Goal: Information Seeking & Learning: Learn about a topic

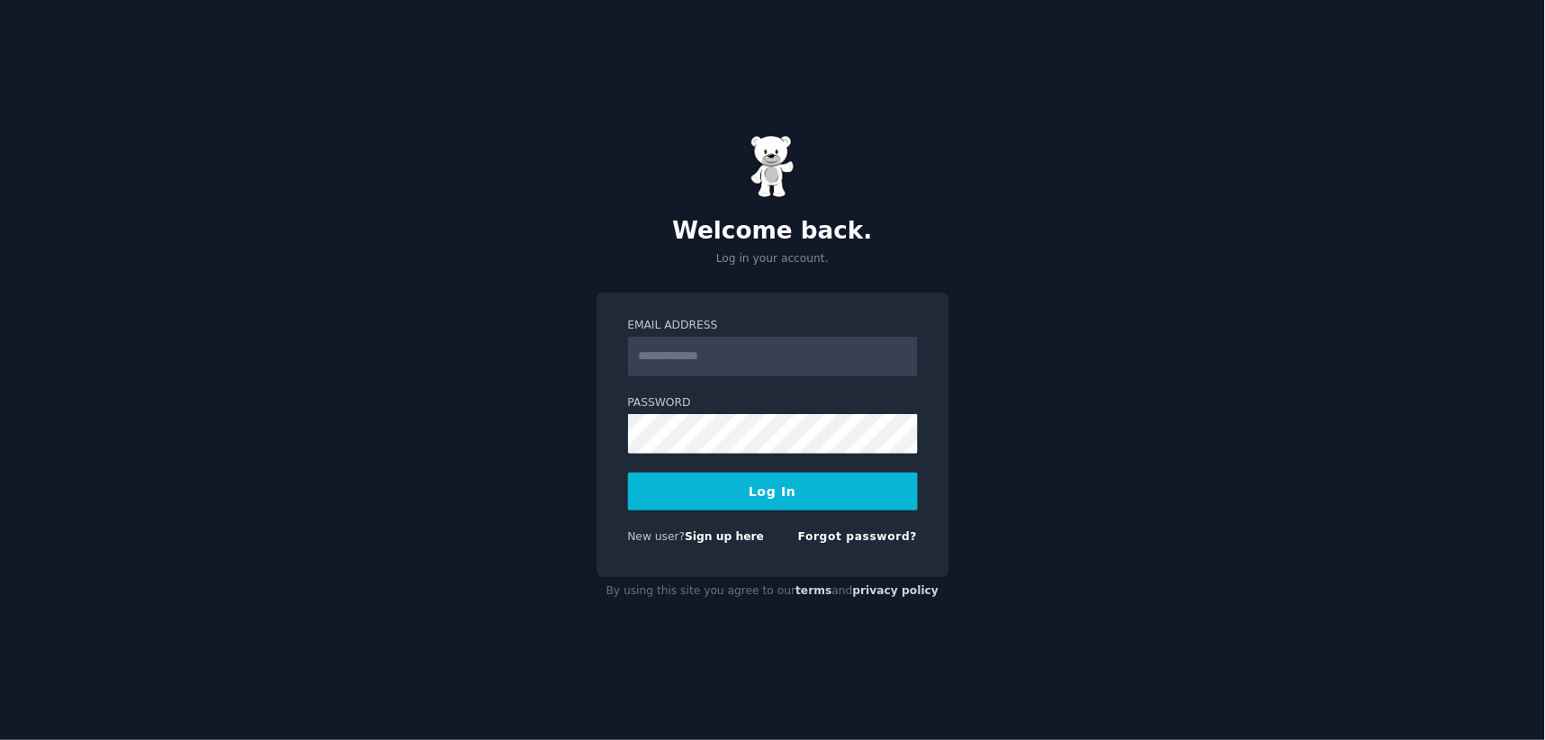
click at [786, 352] on input "Email Address" at bounding box center [773, 357] width 290 height 40
click at [1058, 307] on div "Welcome back. Log in your account. Email Address Password Log In New user? Sign…" at bounding box center [772, 370] width 1545 height 740
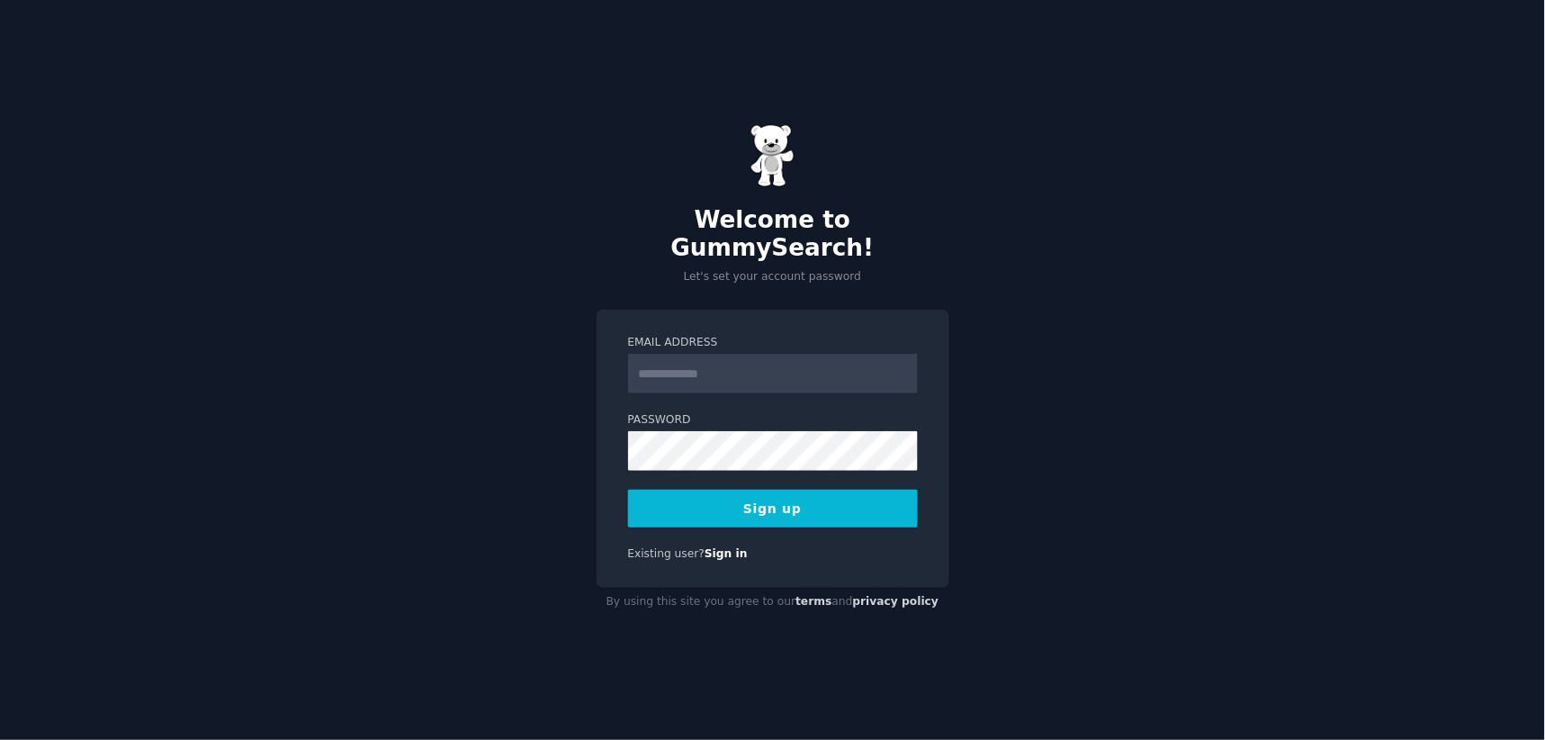
click at [726, 354] on input "Email Address" at bounding box center [773, 374] width 290 height 40
type input "**********"
click at [598, 434] on div "**********" at bounding box center [773, 449] width 353 height 278
click at [786, 490] on button "Sign up" at bounding box center [773, 508] width 290 height 38
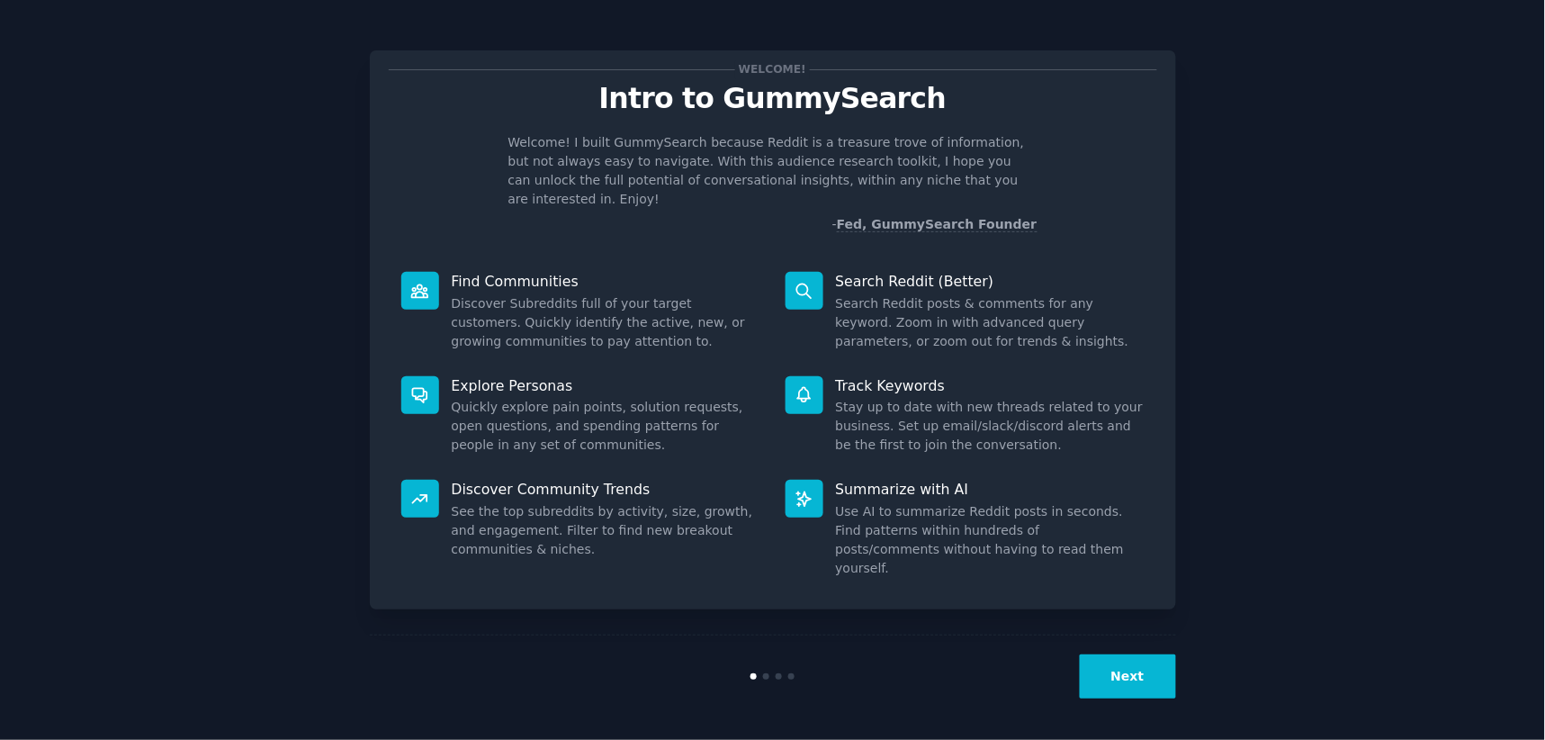
click at [1152, 672] on button "Next" at bounding box center [1128, 676] width 96 height 44
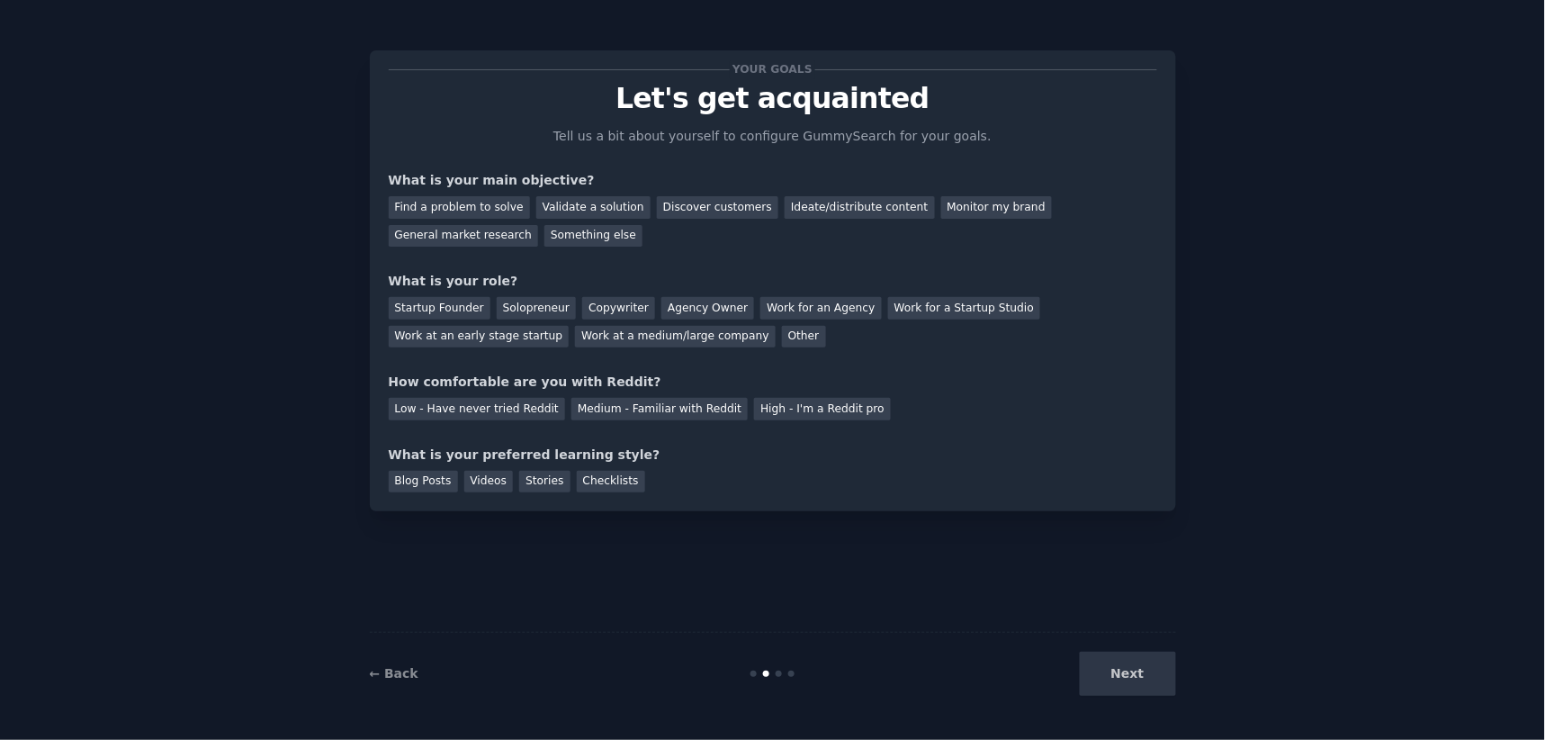
click at [1152, 672] on div "Next" at bounding box center [1041, 673] width 269 height 44
click at [539, 225] on div "General market research" at bounding box center [464, 236] width 150 height 22
click at [583, 209] on div "Validate a solution" at bounding box center [593, 207] width 114 height 22
click at [539, 225] on div "General market research" at bounding box center [464, 236] width 150 height 22
click at [570, 326] on div "Work at an early stage startup" at bounding box center [479, 337] width 181 height 22
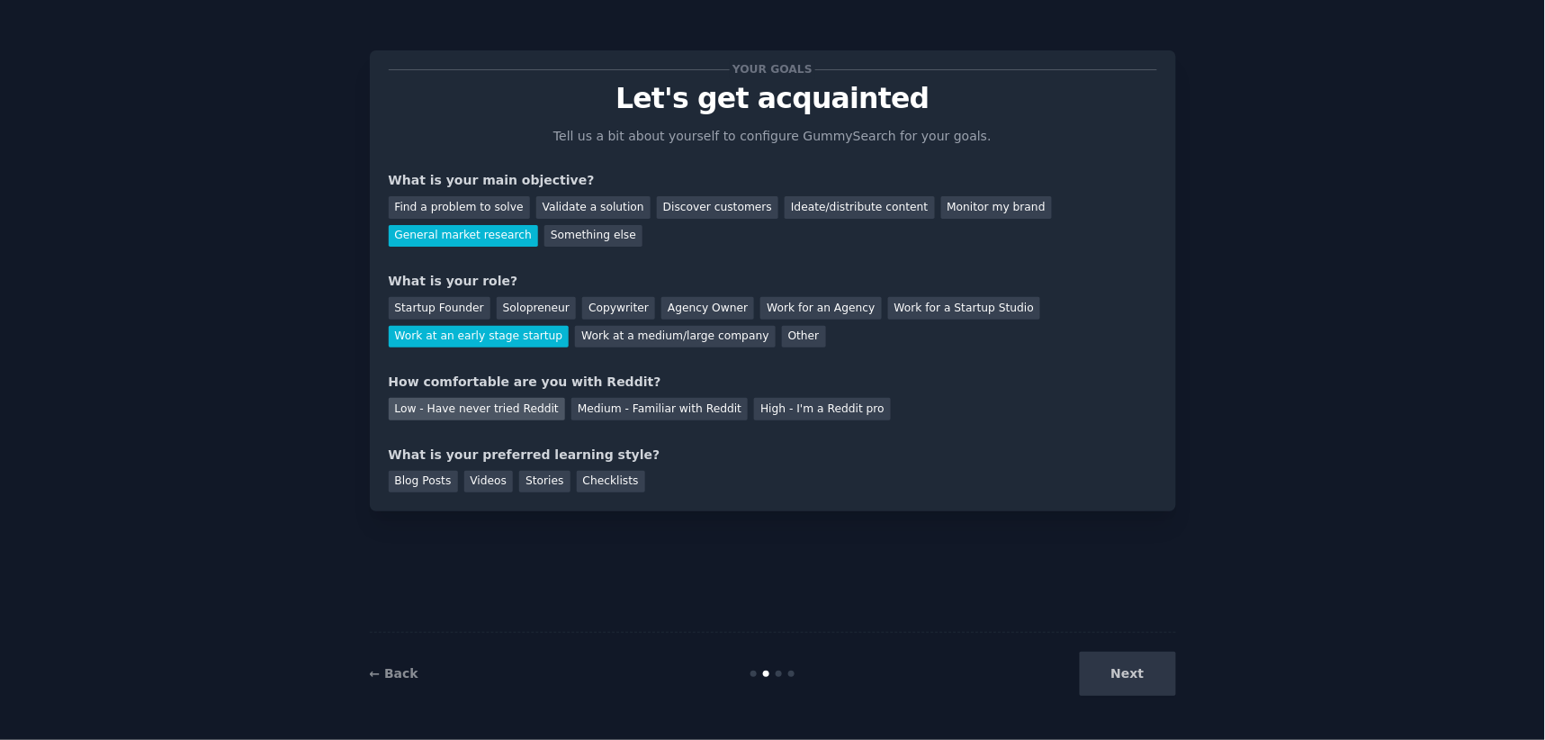
click at [453, 403] on div "Low - Have never tried Reddit" at bounding box center [477, 409] width 176 height 22
click at [669, 409] on div "Medium - Familiar with Reddit" at bounding box center [659, 409] width 176 height 22
click at [592, 475] on div "Checklists" at bounding box center [611, 482] width 68 height 22
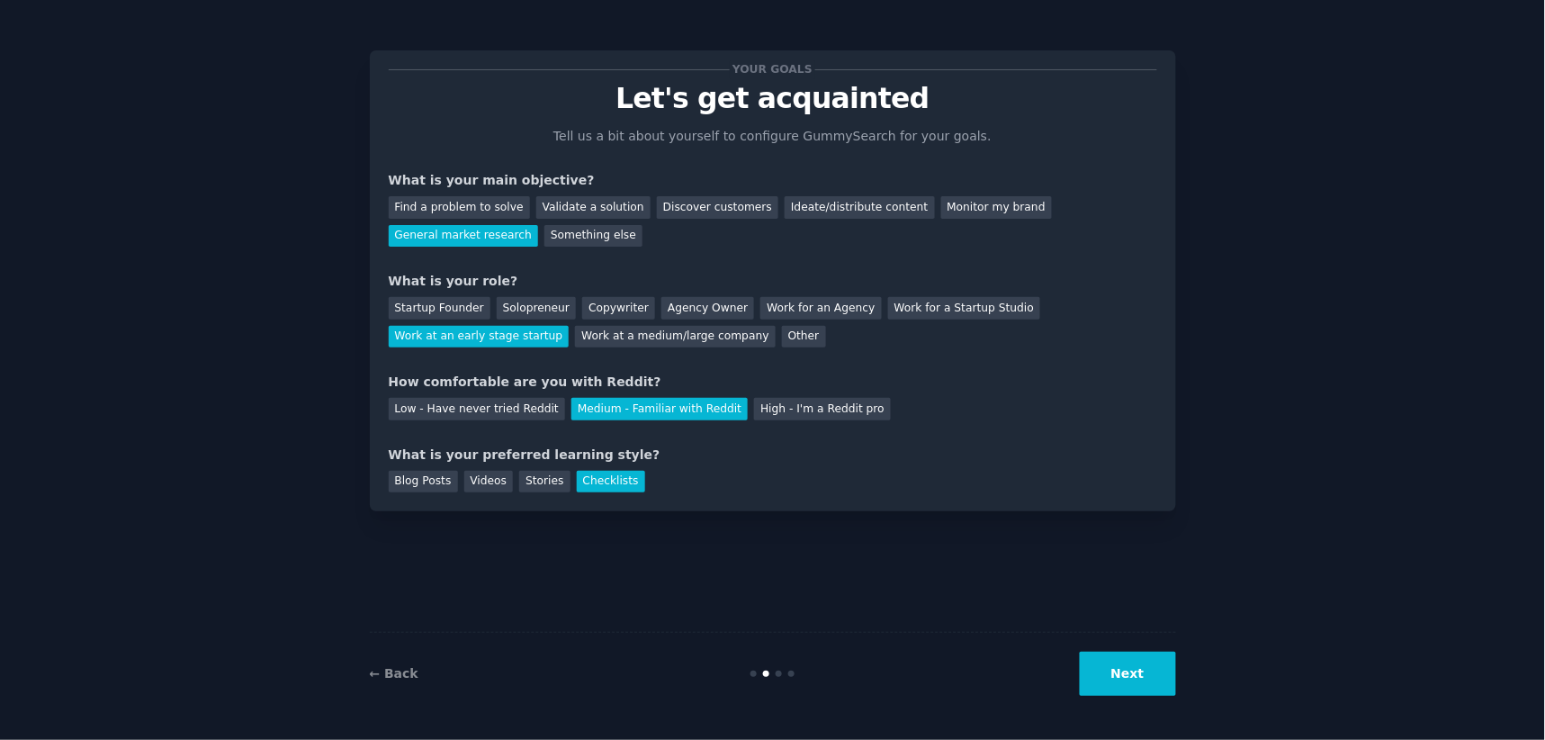
click at [1131, 682] on button "Next" at bounding box center [1128, 673] width 96 height 44
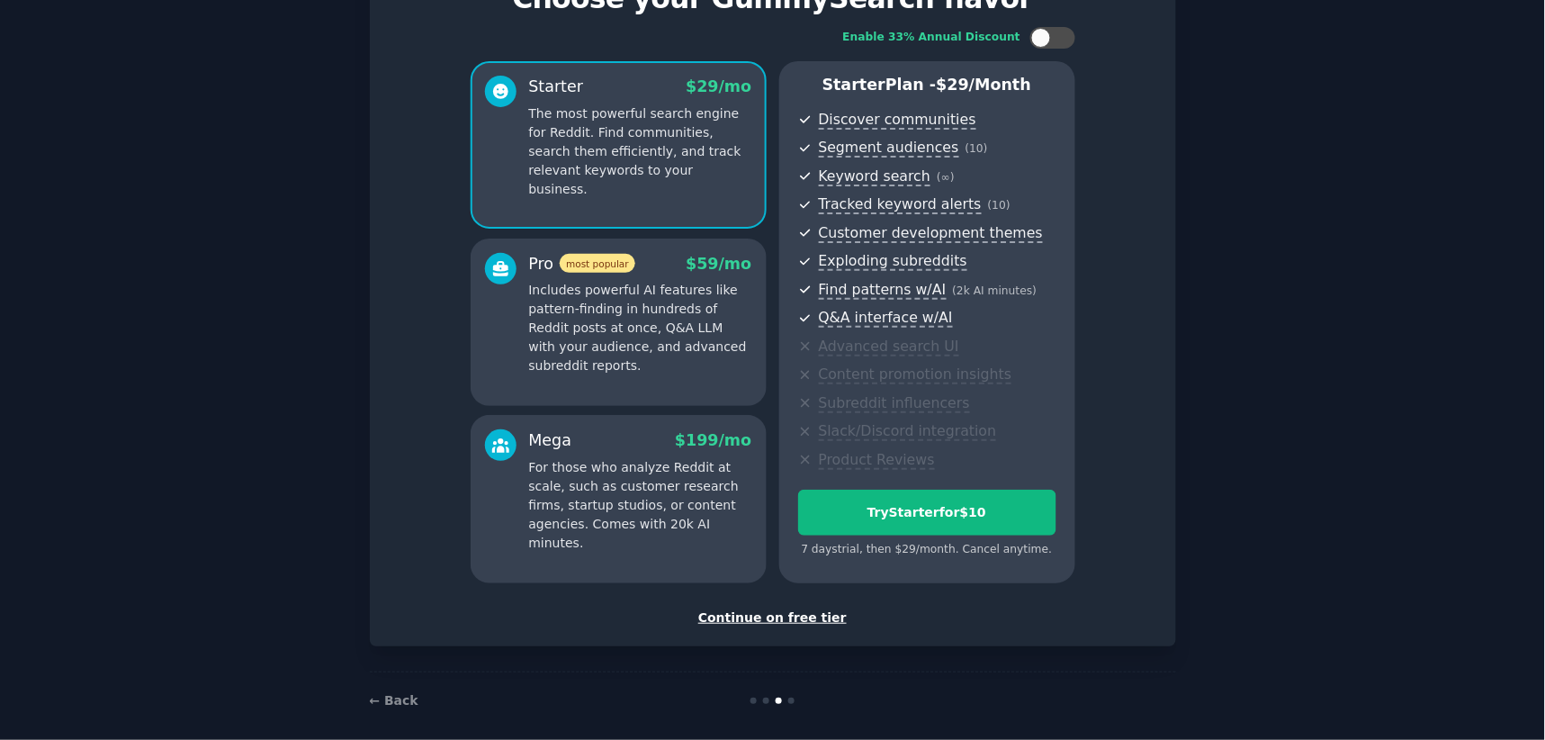
scroll to position [113, 0]
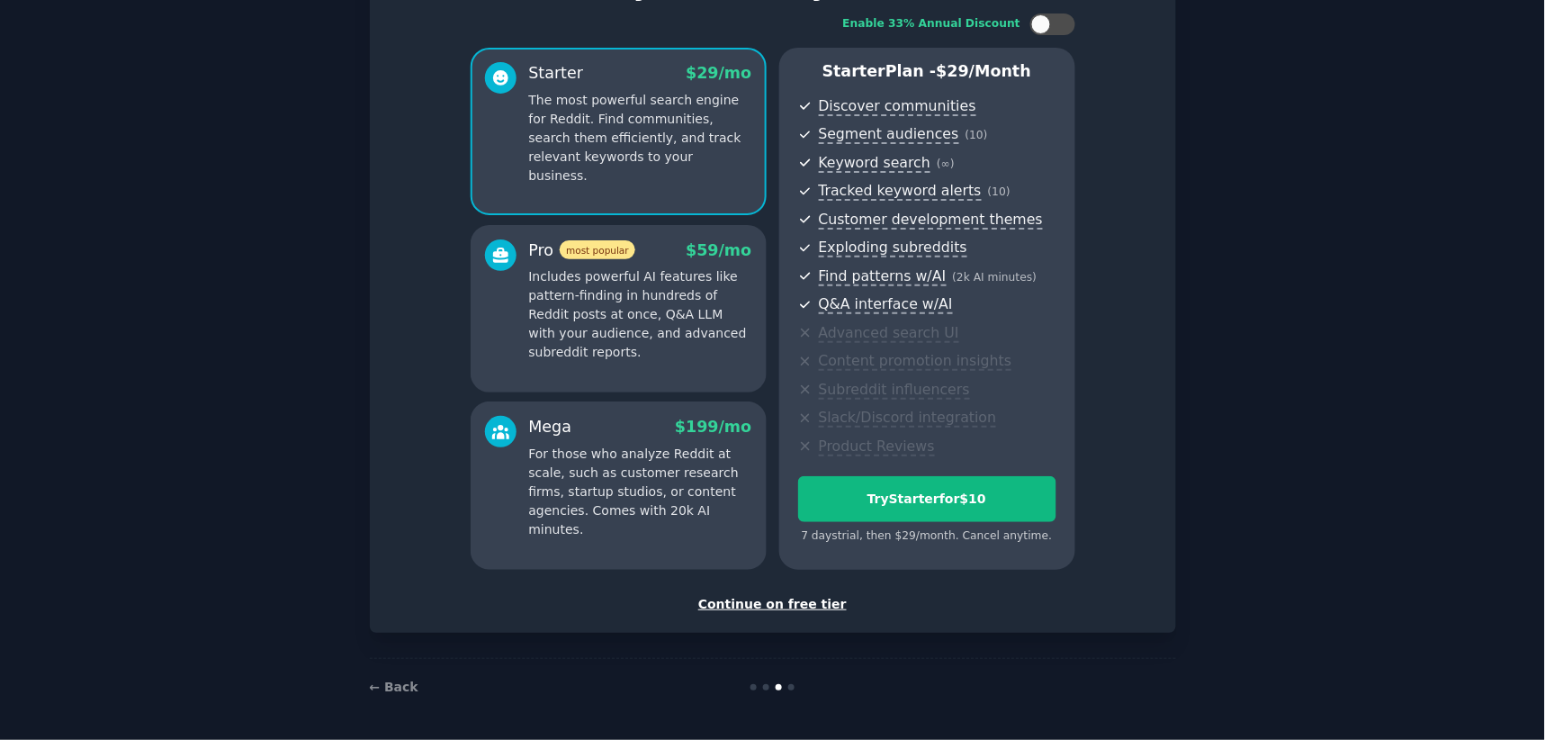
click at [792, 603] on div "Continue on free tier" at bounding box center [773, 604] width 768 height 19
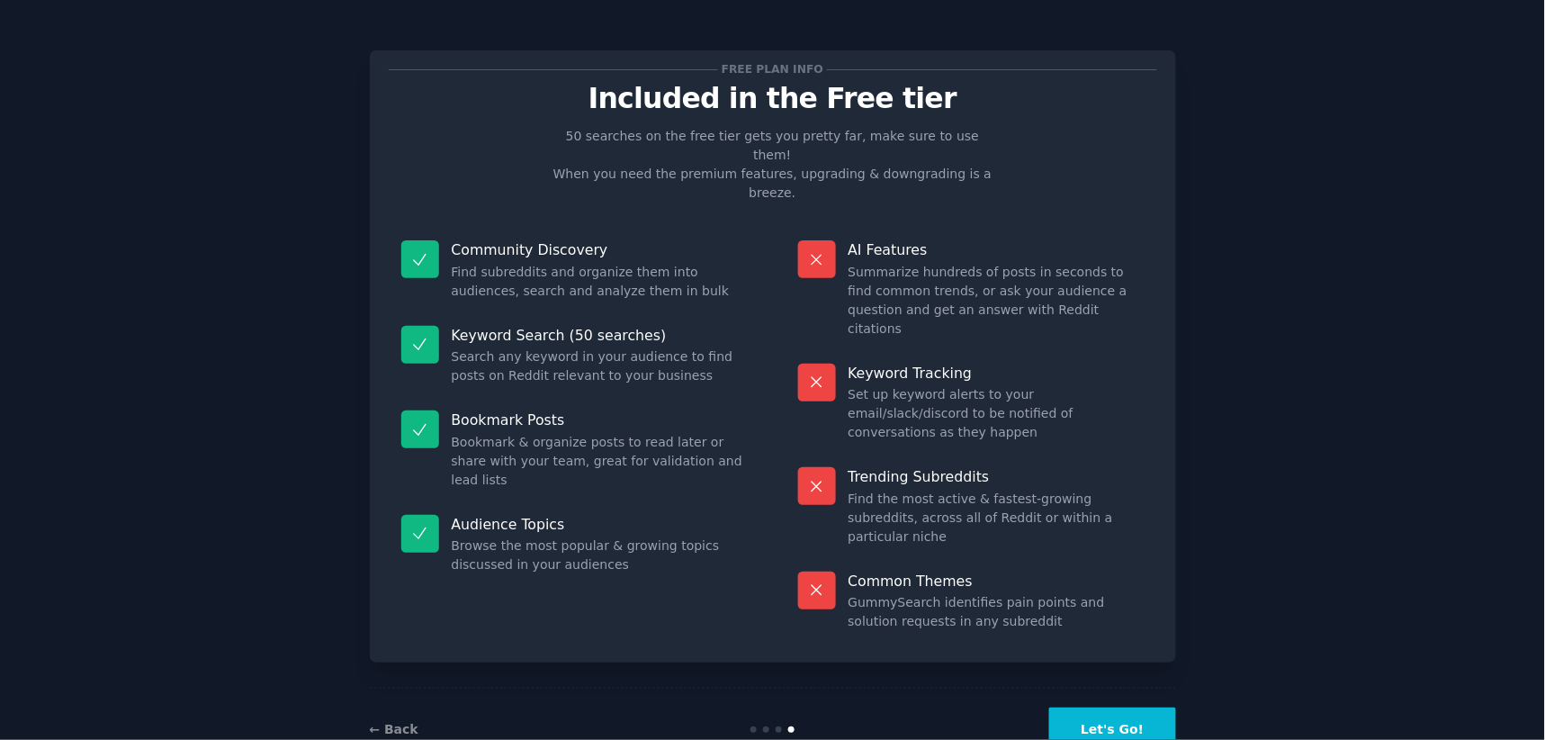
click at [1141, 707] on button "Let's Go!" at bounding box center [1112, 729] width 126 height 44
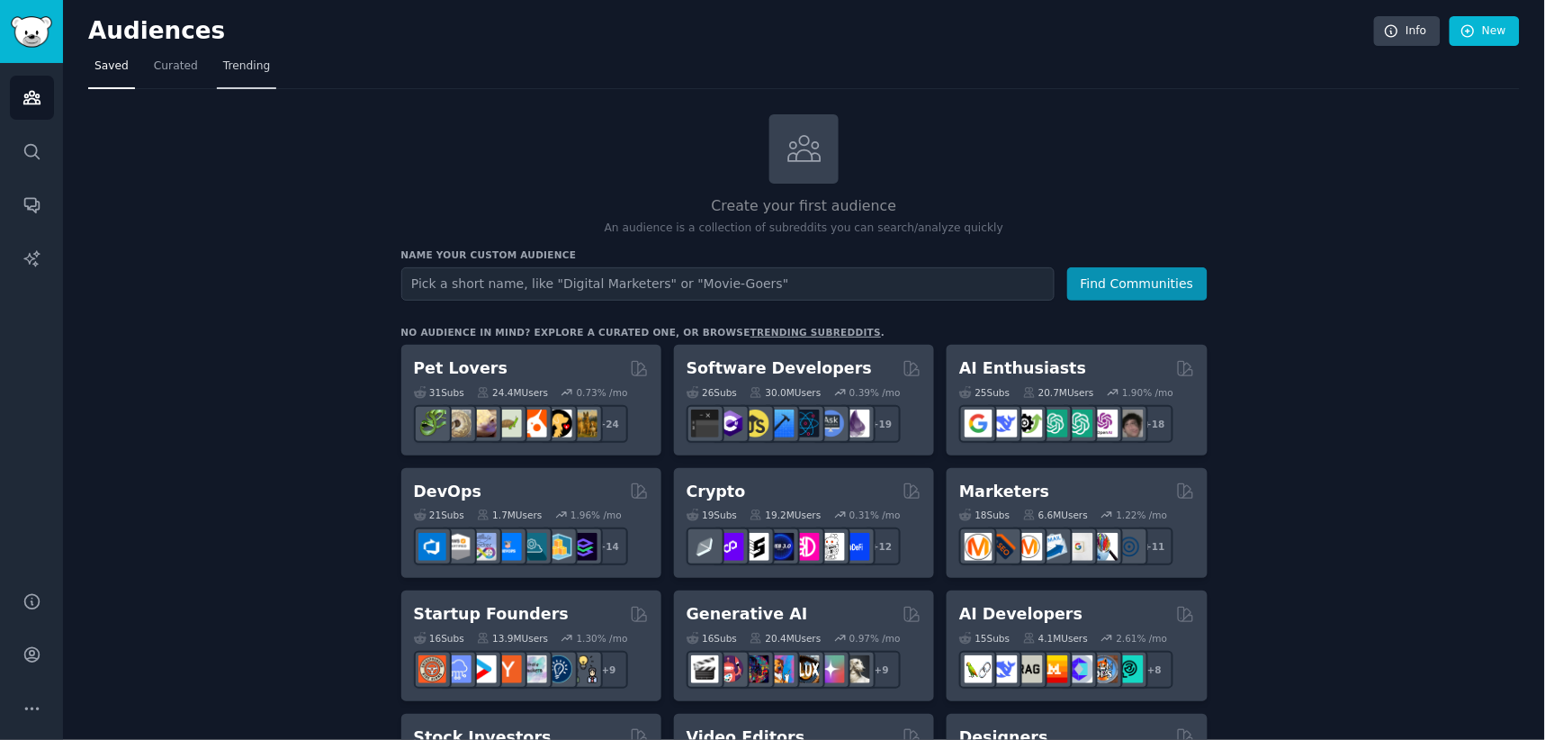
click at [229, 68] on span "Trending" at bounding box center [246, 66] width 47 height 16
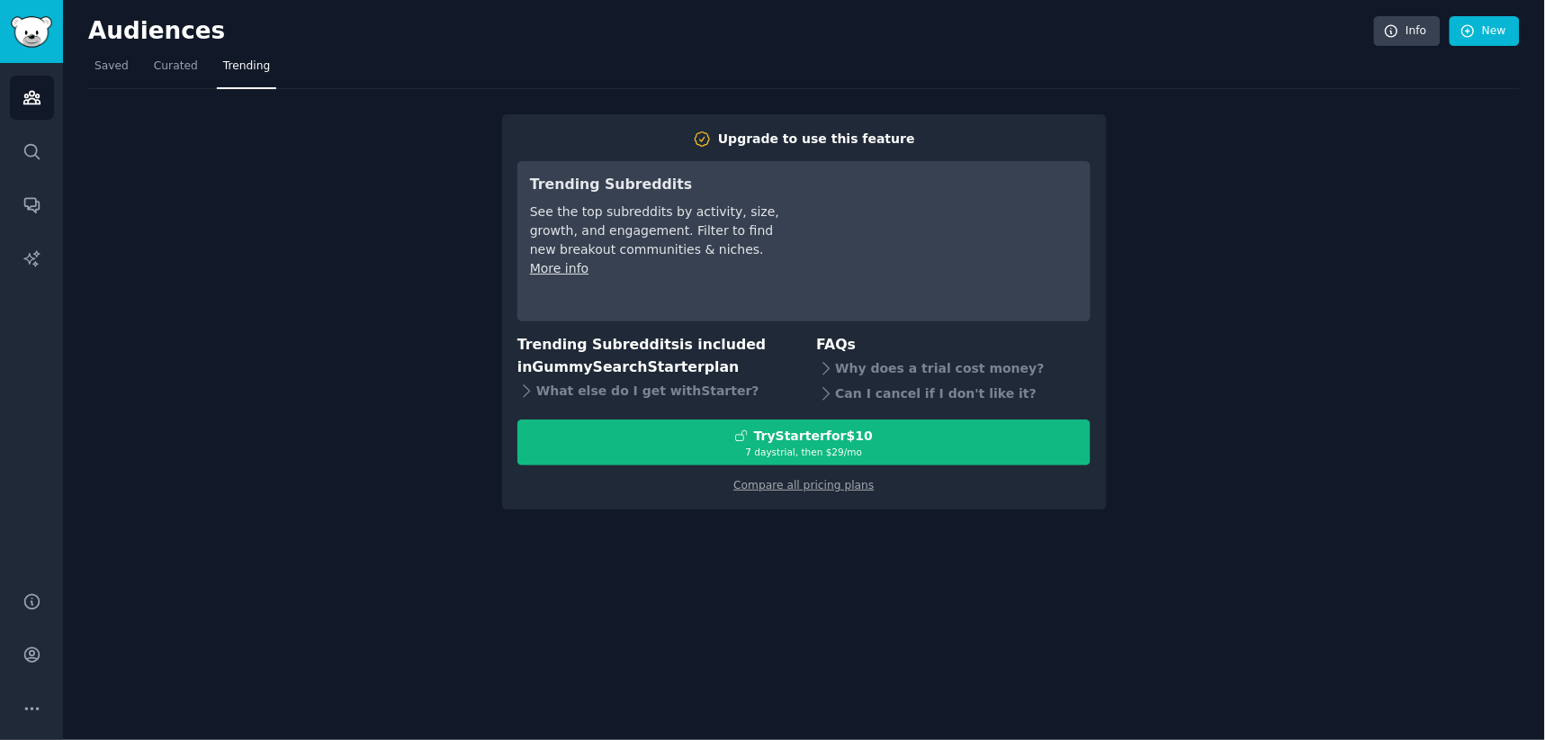
click at [1163, 113] on div "Upgrade to use this feature Trending Subreddits See the top subreddits by activ…" at bounding box center [804, 299] width 1432 height 420
click at [165, 63] on span "Curated" at bounding box center [176, 66] width 44 height 16
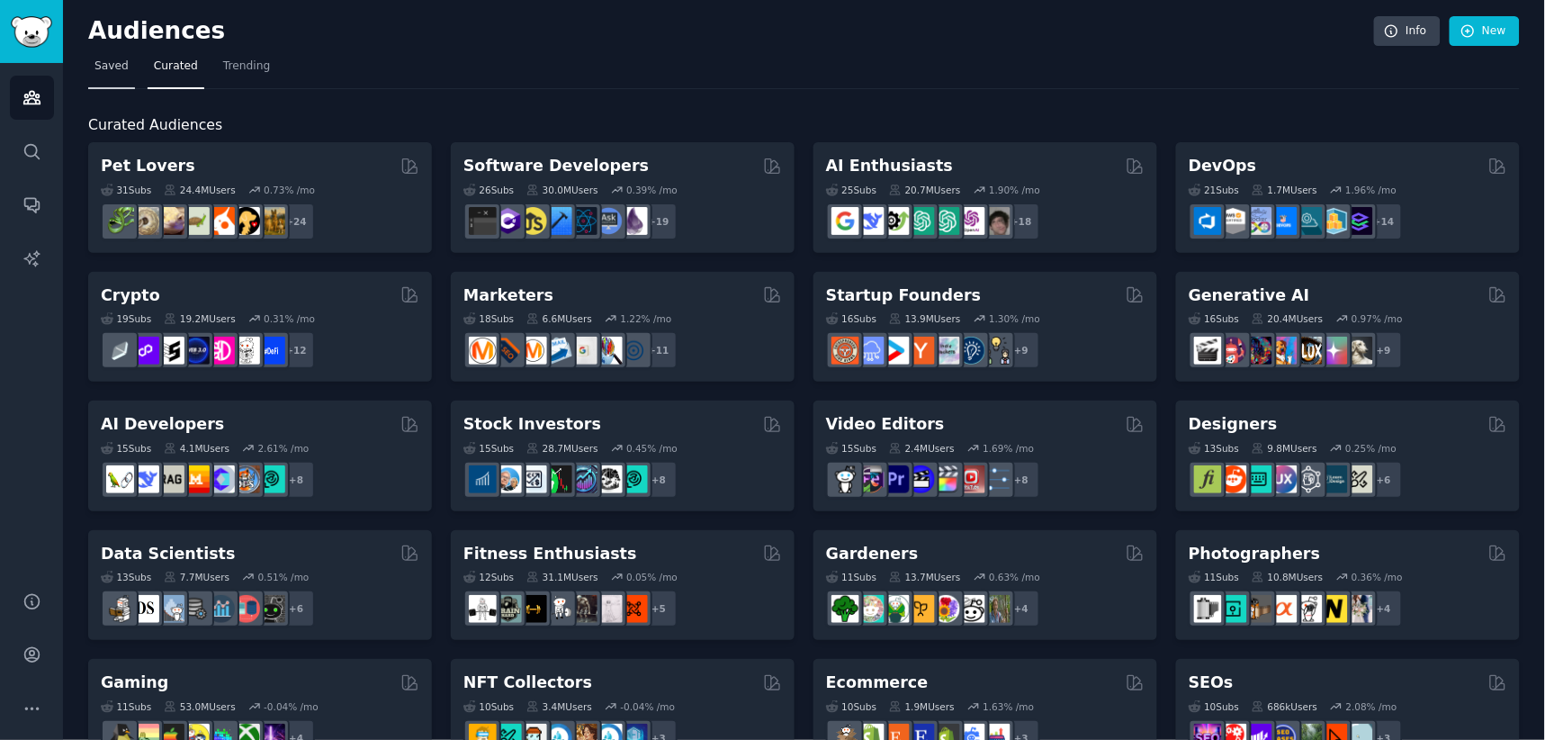
click at [100, 70] on span "Saved" at bounding box center [111, 66] width 34 height 16
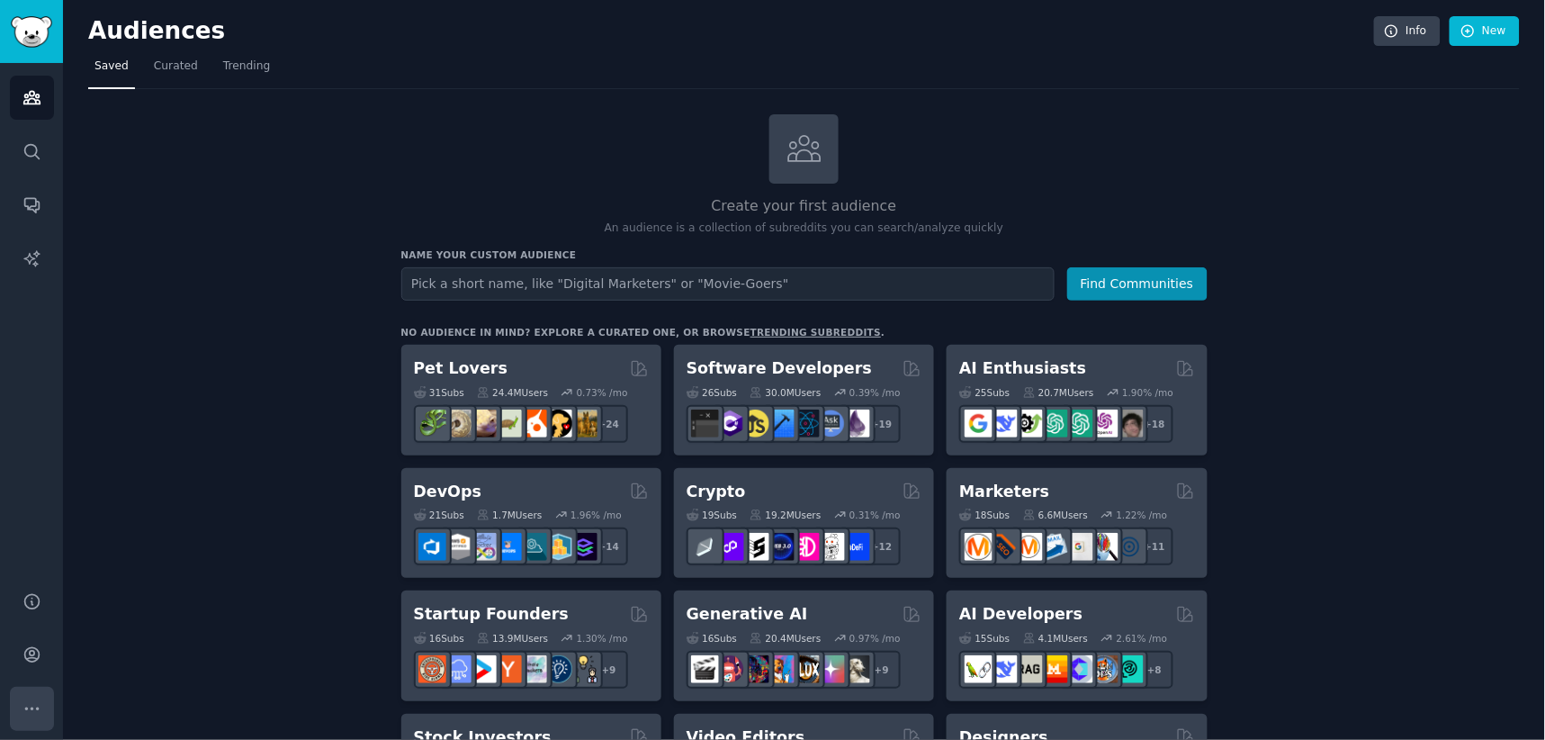
click at [34, 702] on icon "Sidebar" at bounding box center [31, 708] width 19 height 19
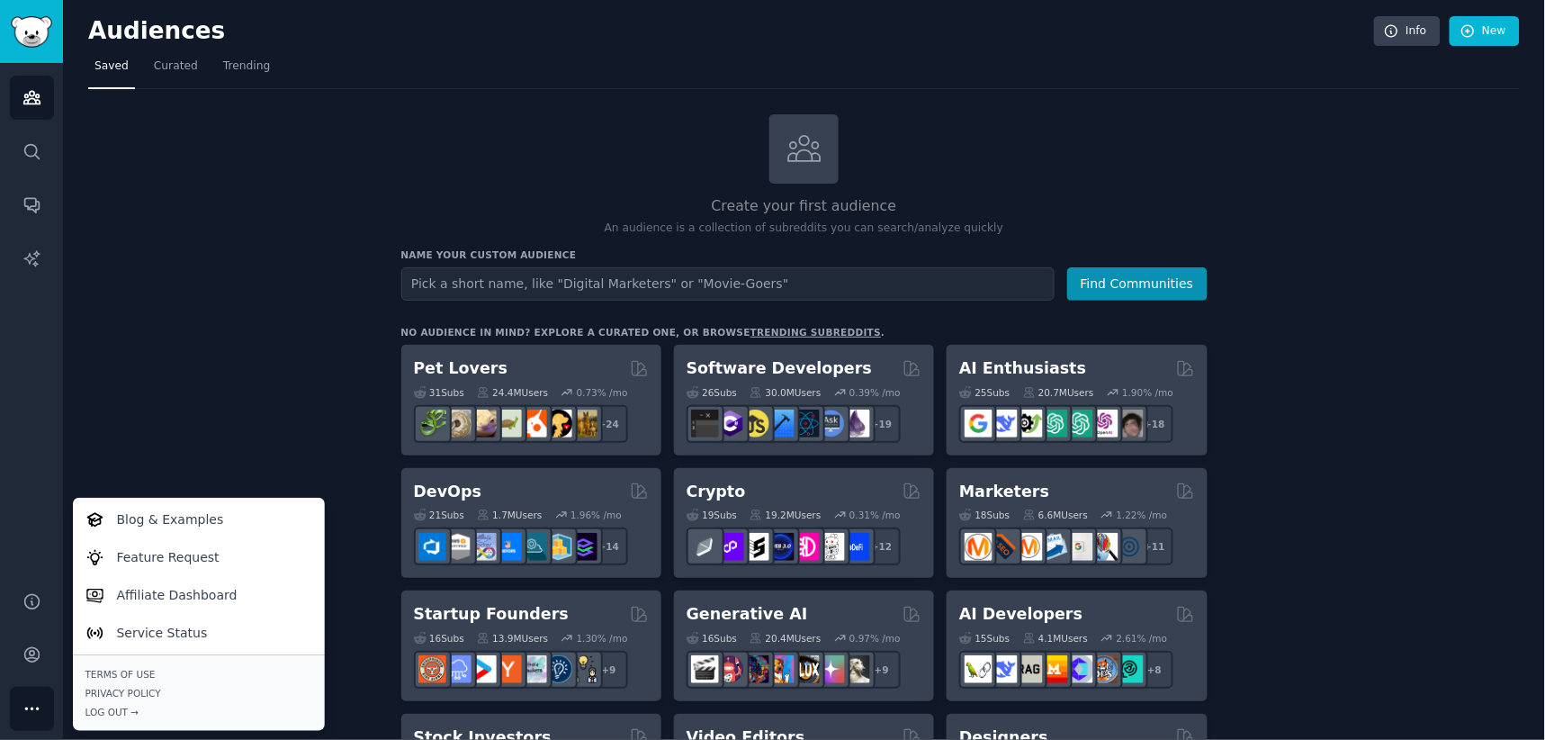
click at [40, 352] on div "Audiences Search Conversations AI Reports" at bounding box center [31, 316] width 63 height 507
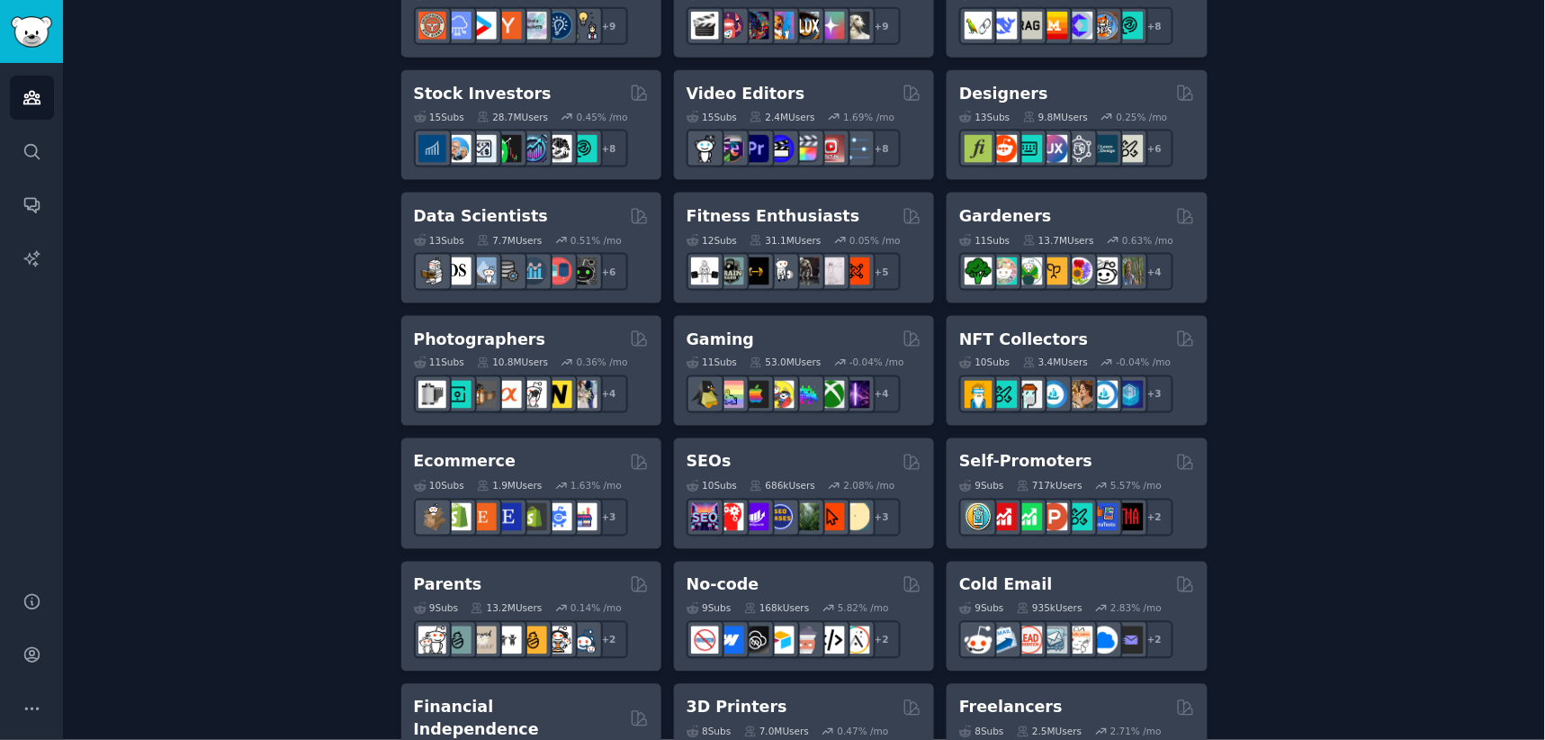
scroll to position [635, 0]
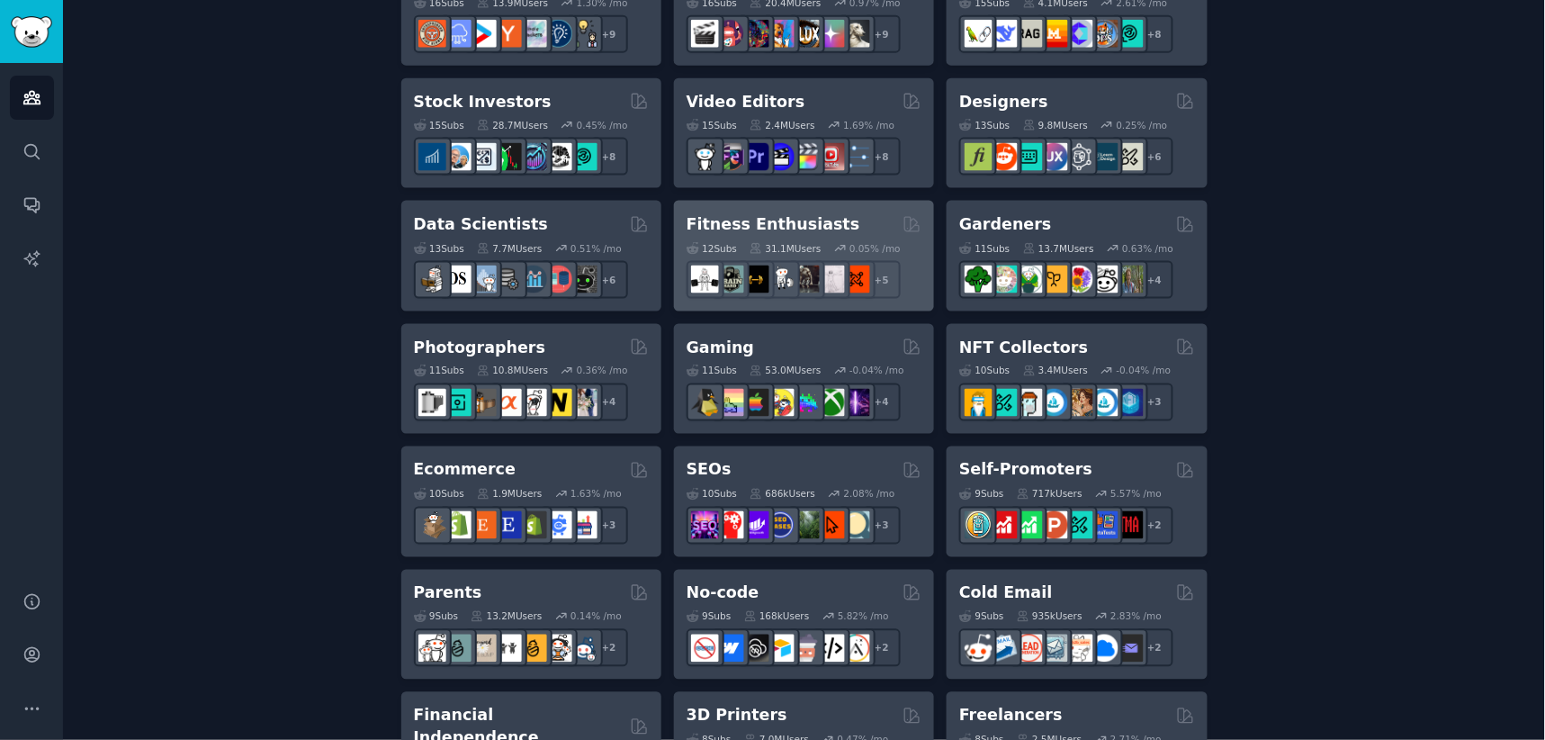
click at [734, 220] on h2 "Fitness Enthusiasts" at bounding box center [774, 224] width 174 height 22
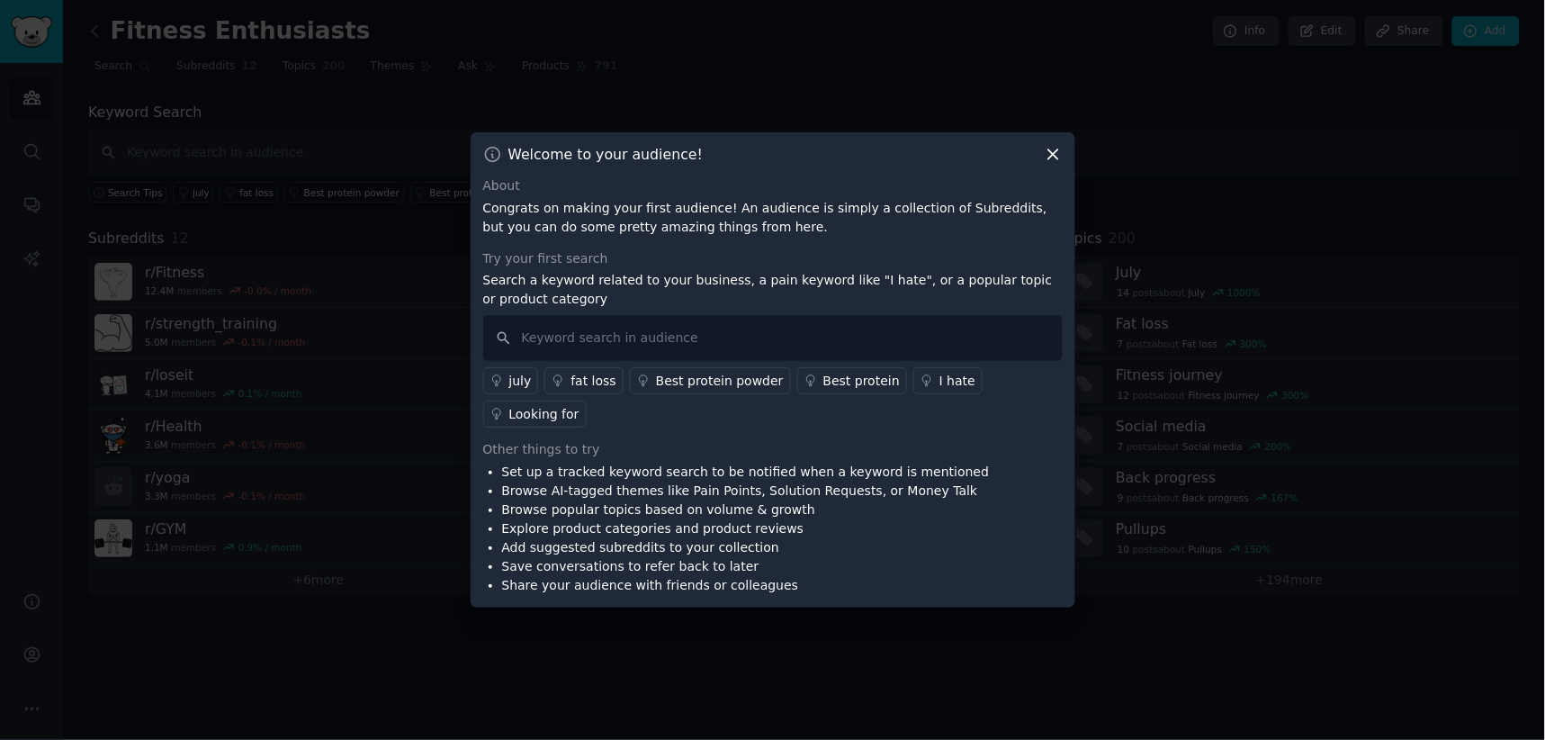
click at [1049, 163] on icon at bounding box center [1053, 154] width 19 height 19
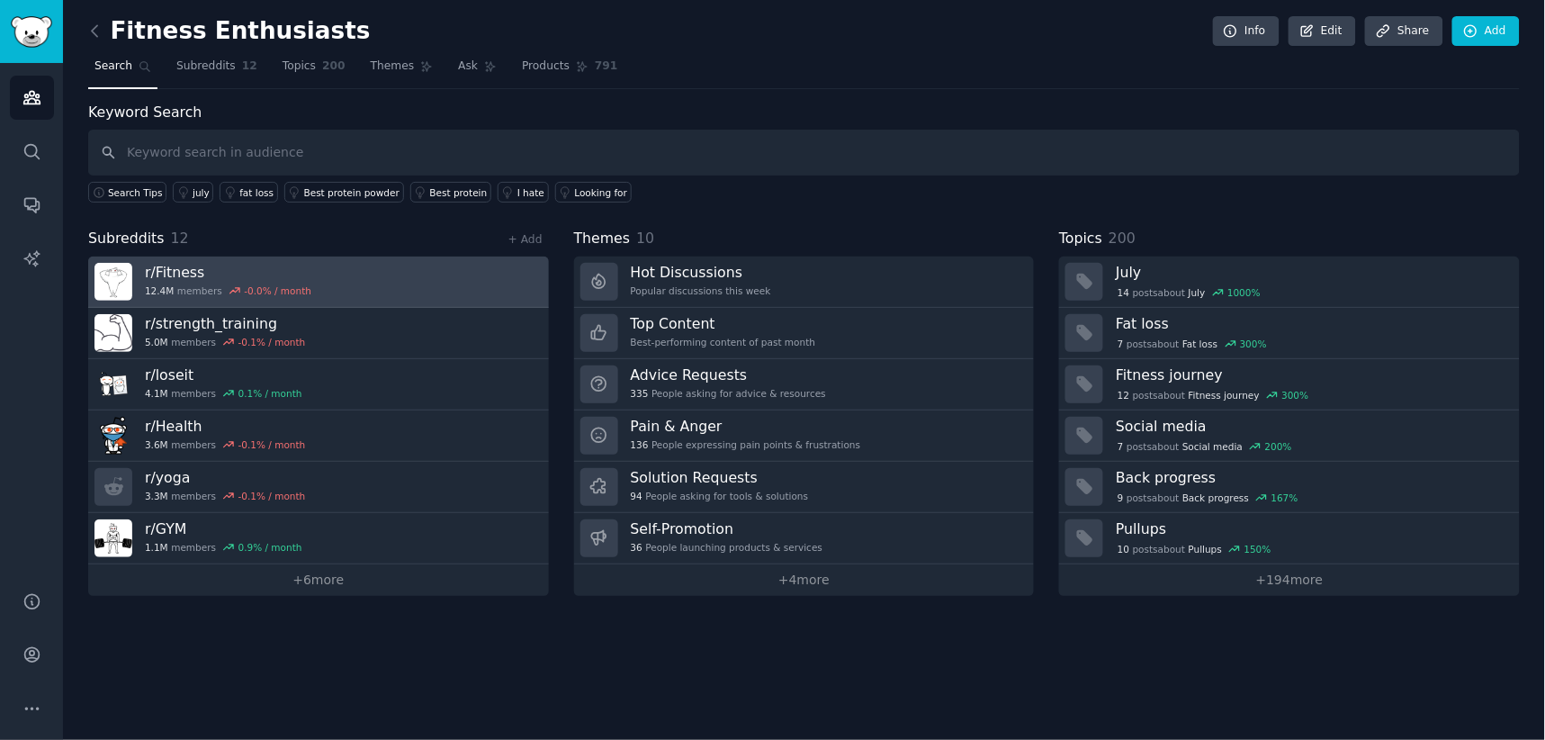
click at [352, 271] on link "r/ Fitness 12.4M members -0.0 % / month" at bounding box center [318, 281] width 461 height 51
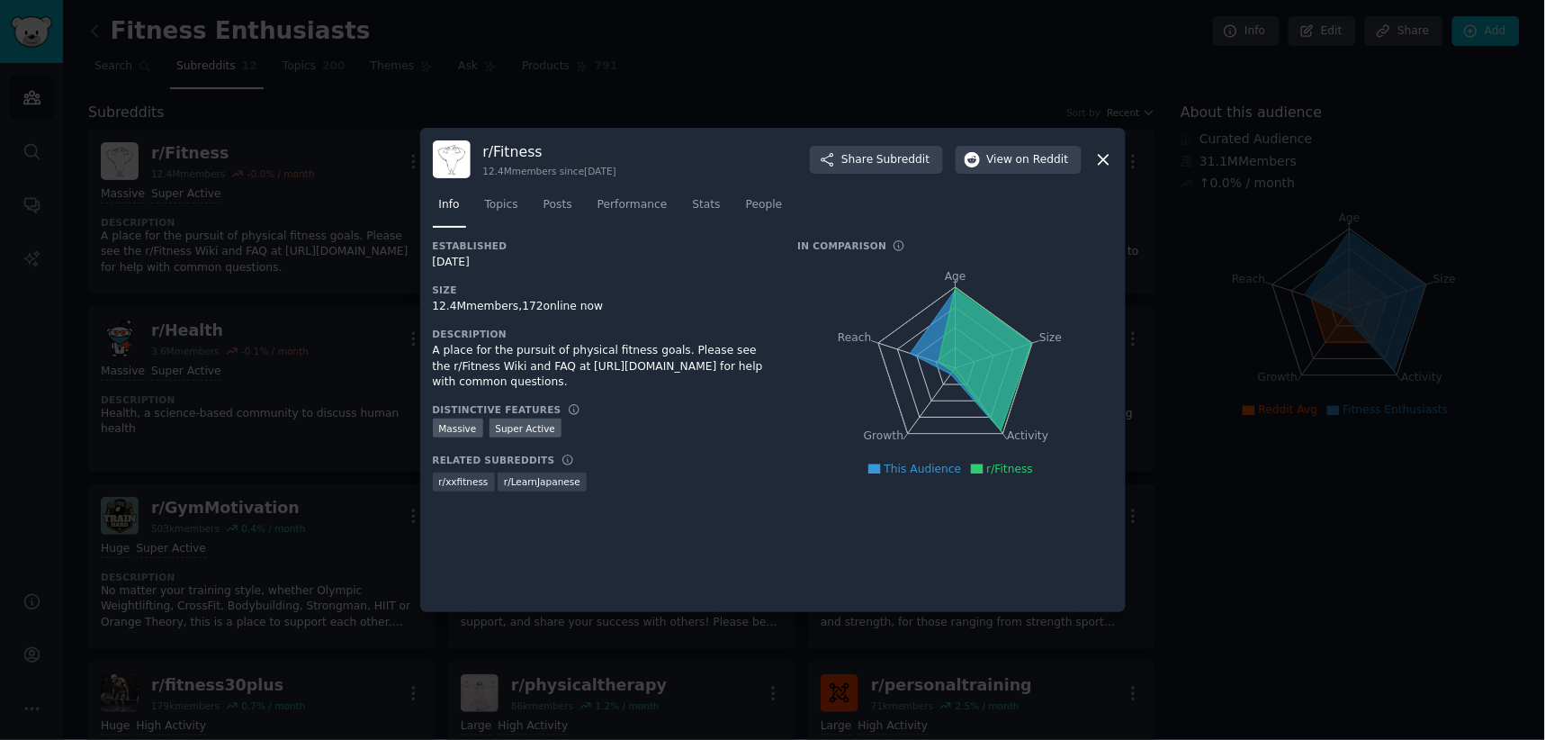
click at [1099, 153] on icon at bounding box center [1103, 159] width 19 height 19
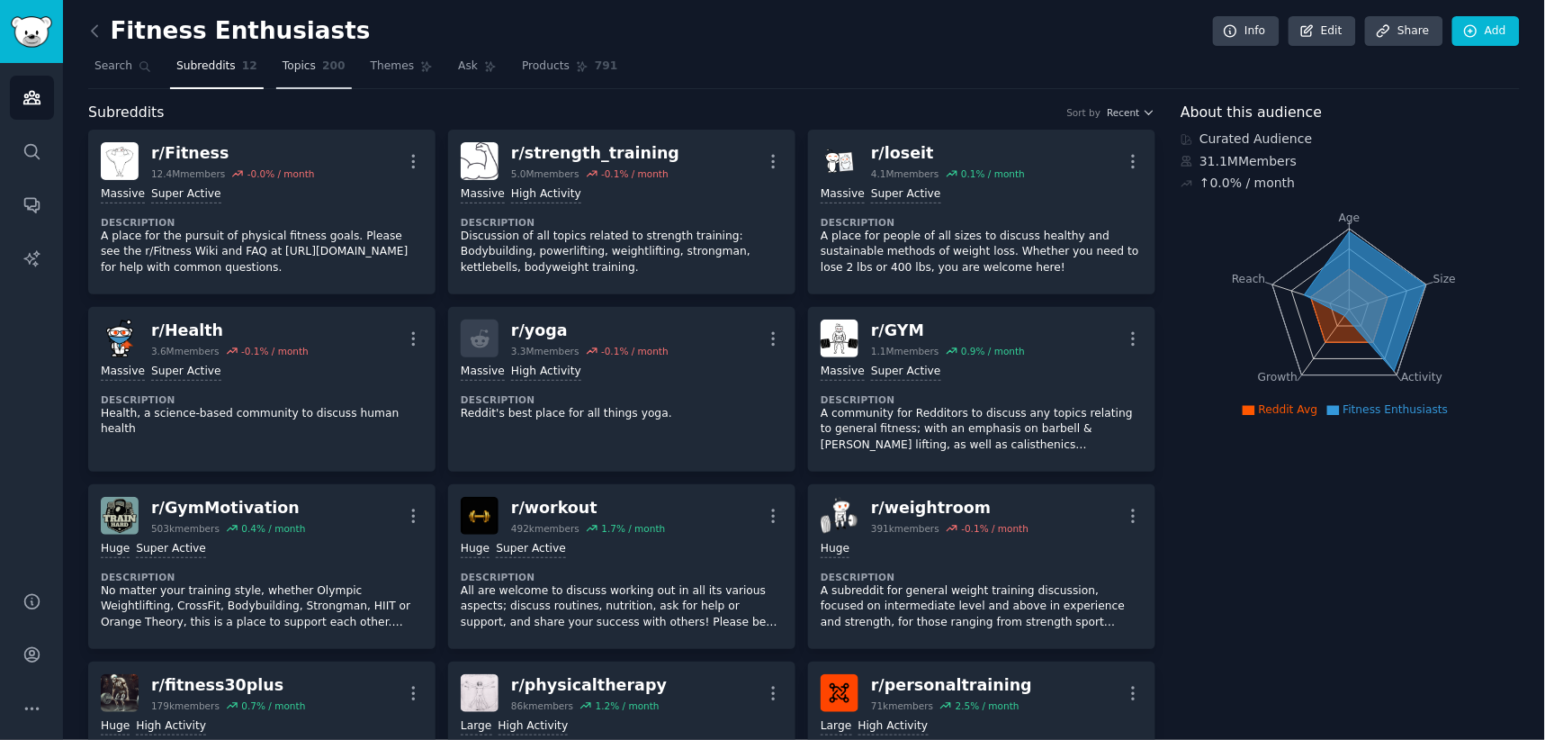
click at [283, 63] on span "Topics" at bounding box center [299, 66] width 33 height 16
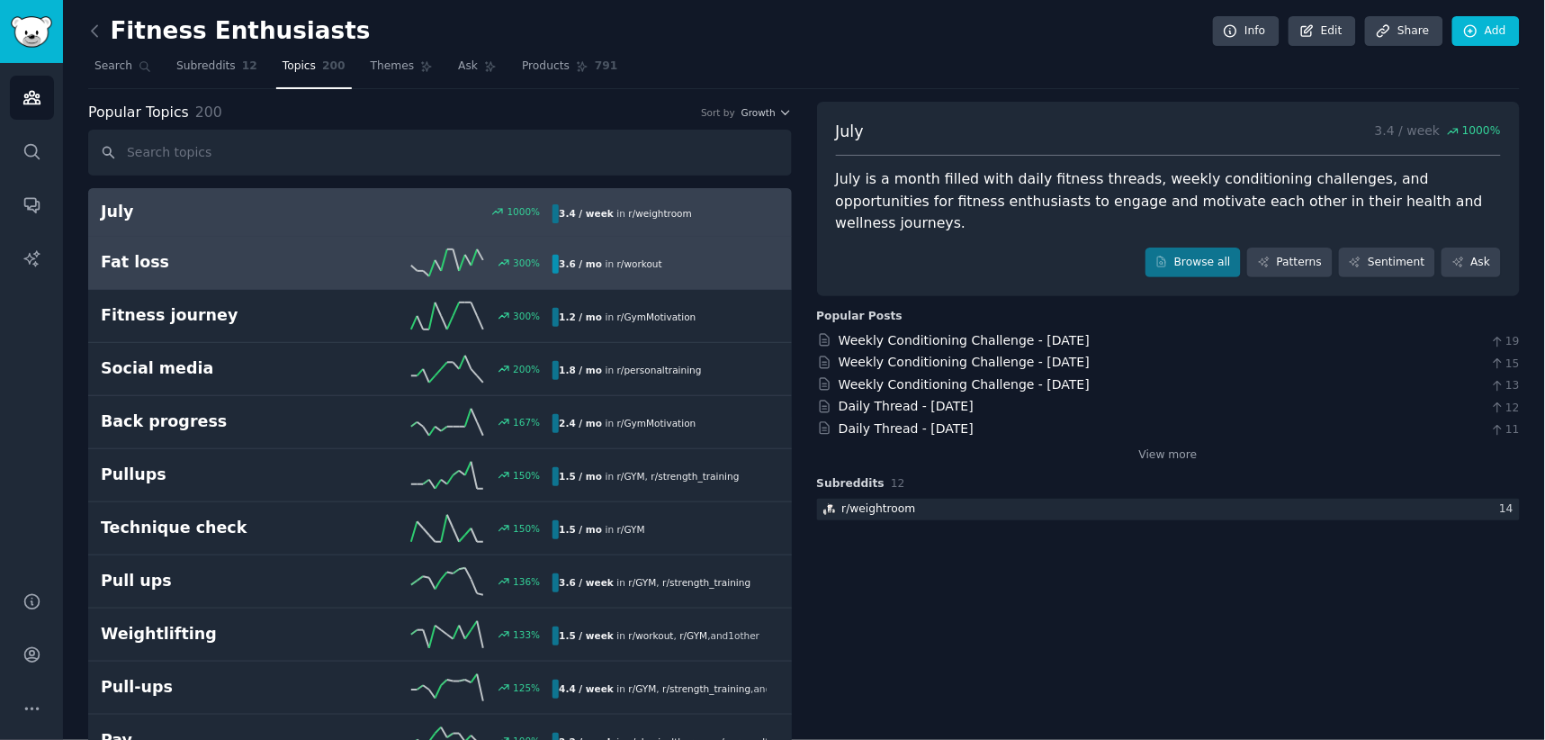
click at [219, 257] on h2 "Fat loss" at bounding box center [214, 262] width 226 height 22
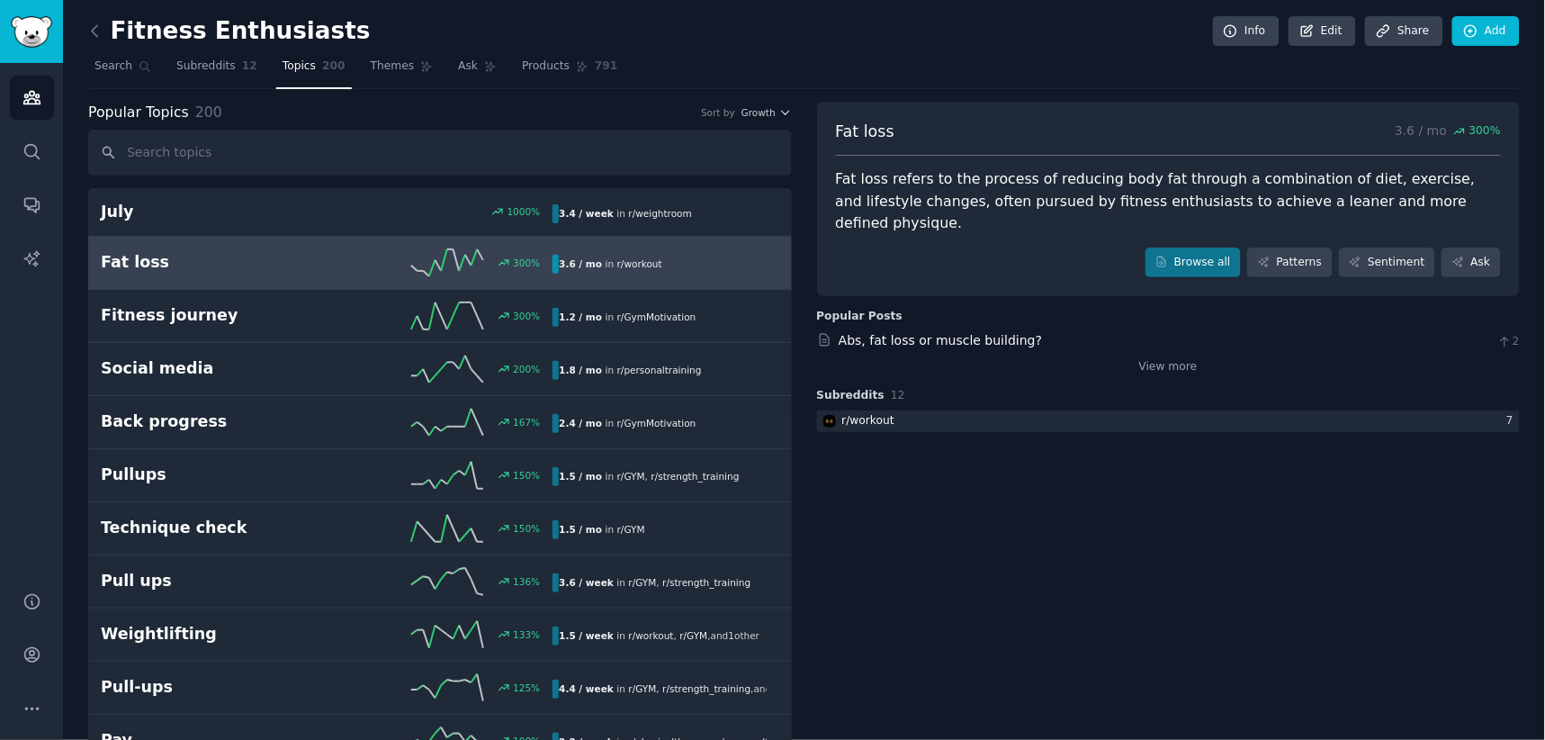
click at [219, 256] on h2 "Fat loss" at bounding box center [214, 262] width 226 height 22
click at [99, 29] on icon at bounding box center [94, 31] width 19 height 19
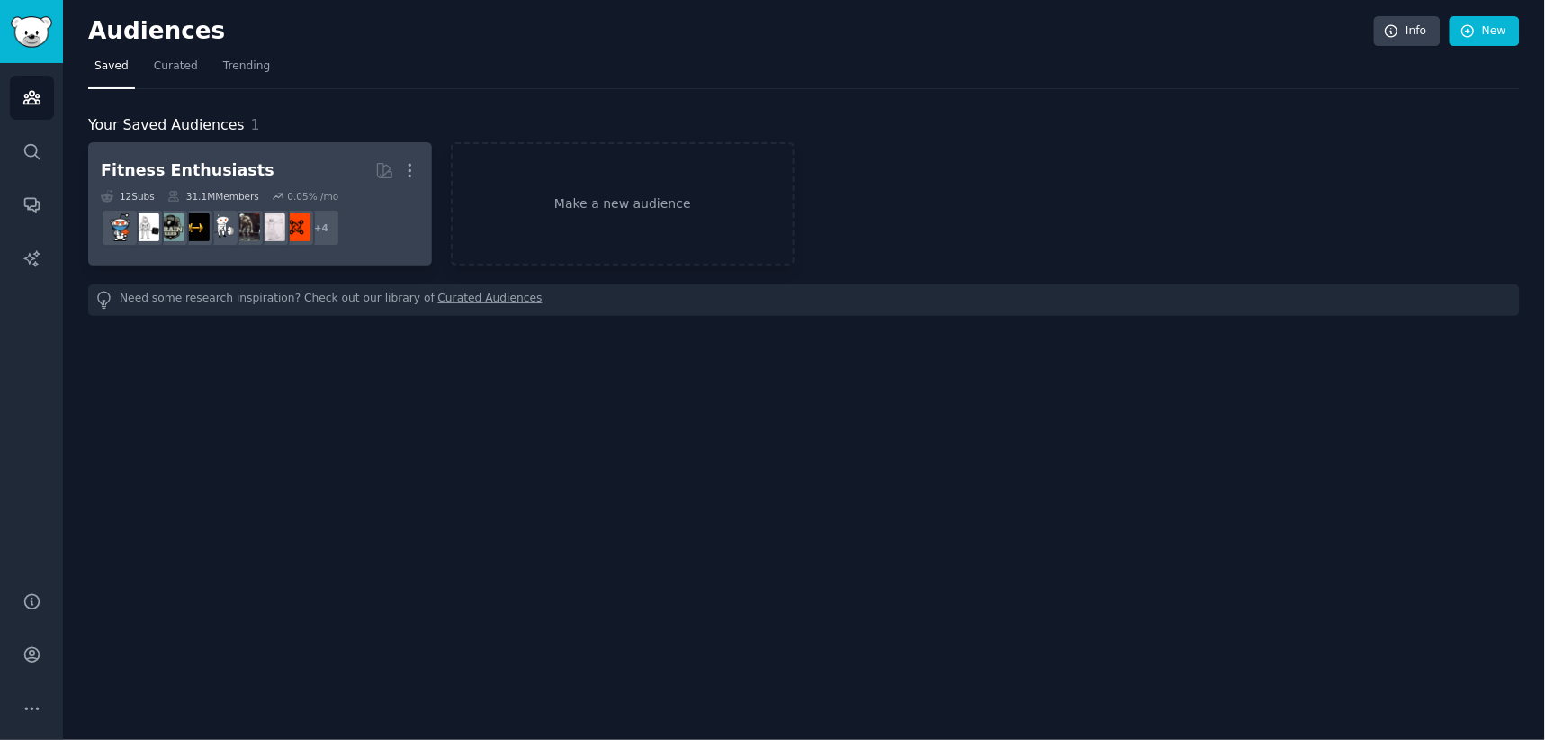
click at [252, 166] on h2 "Fitness Enthusiasts More" at bounding box center [260, 170] width 319 height 31
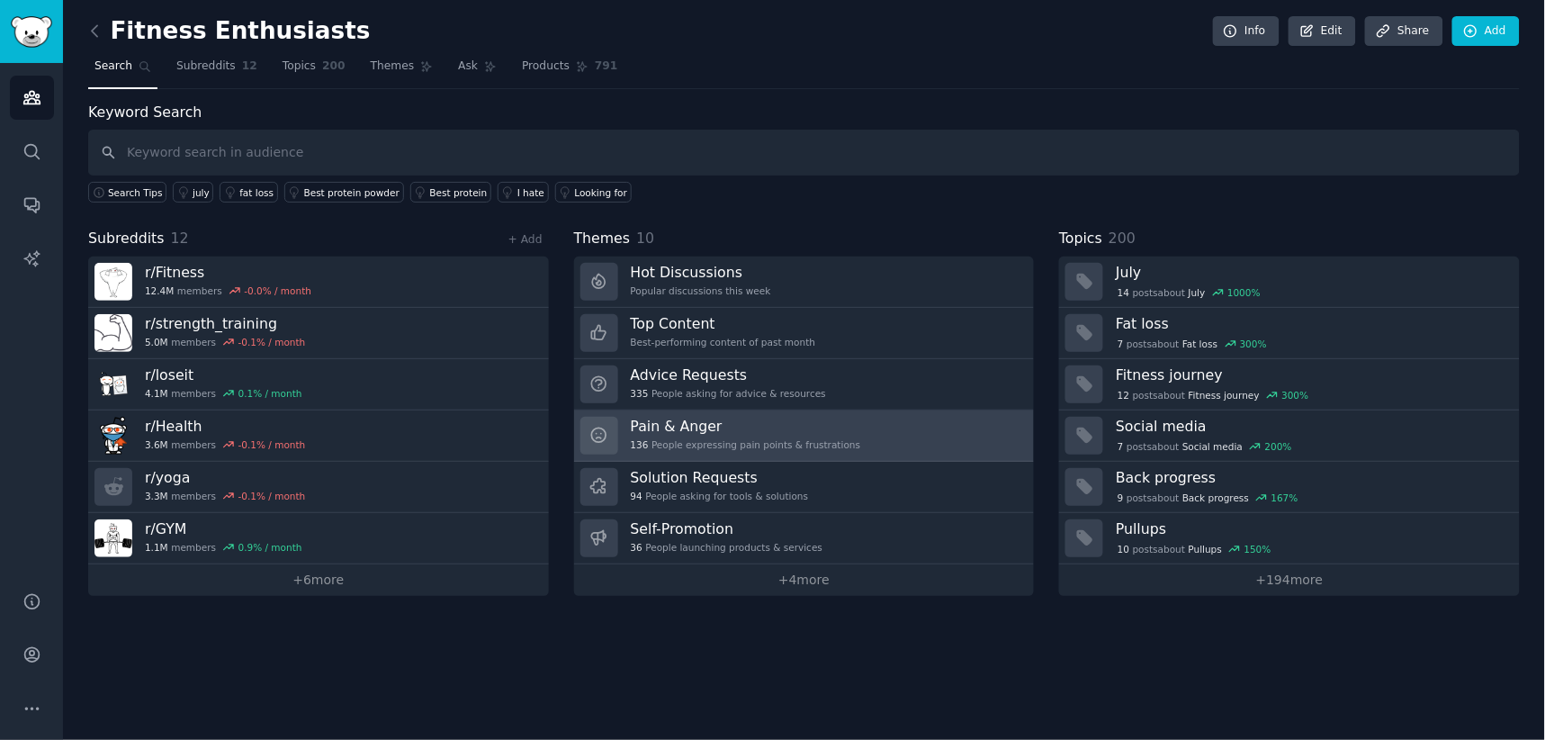
click at [865, 432] on link "Pain & Anger 136 People expressing pain points & frustrations" at bounding box center [804, 435] width 461 height 51
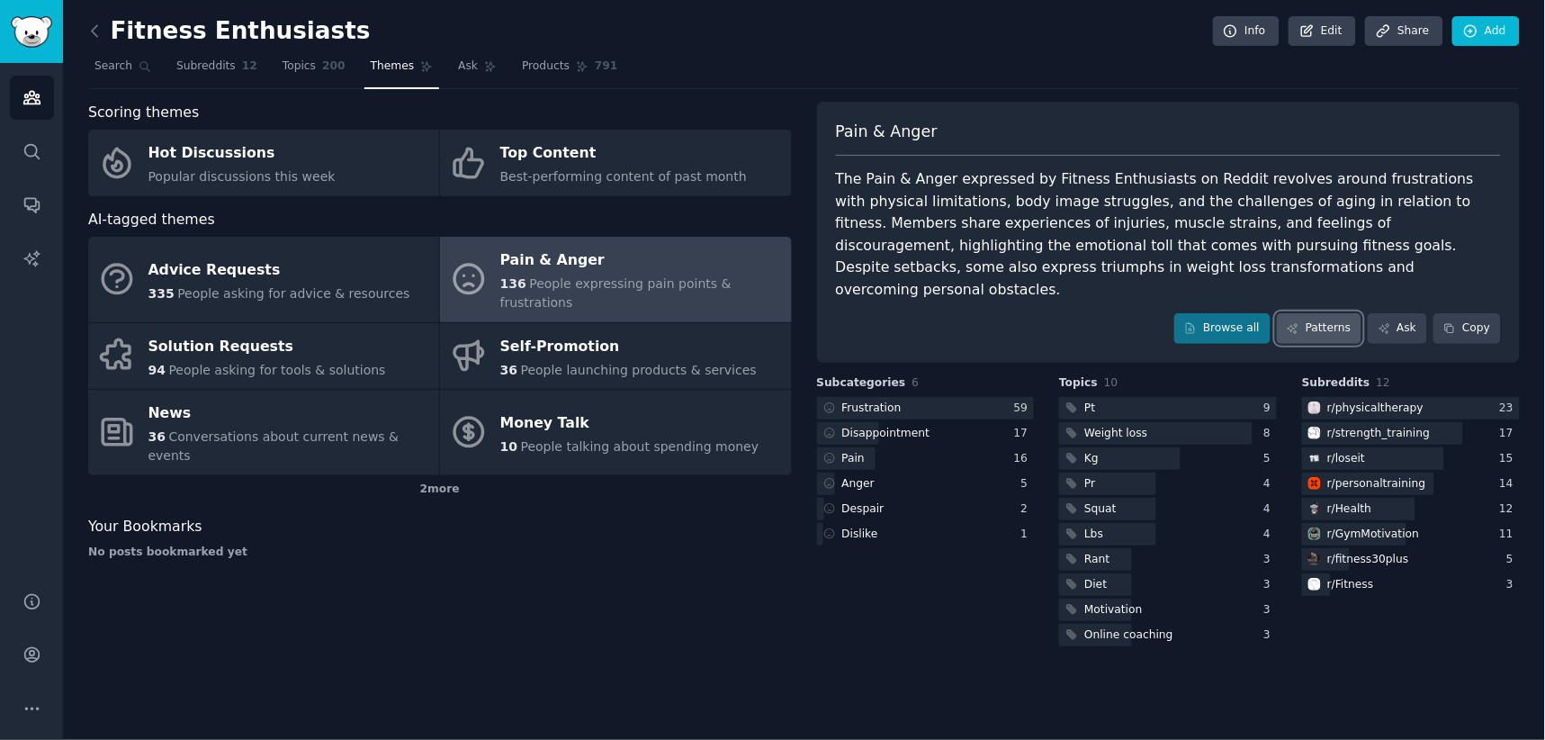
click at [1334, 313] on link "Patterns" at bounding box center [1319, 328] width 85 height 31
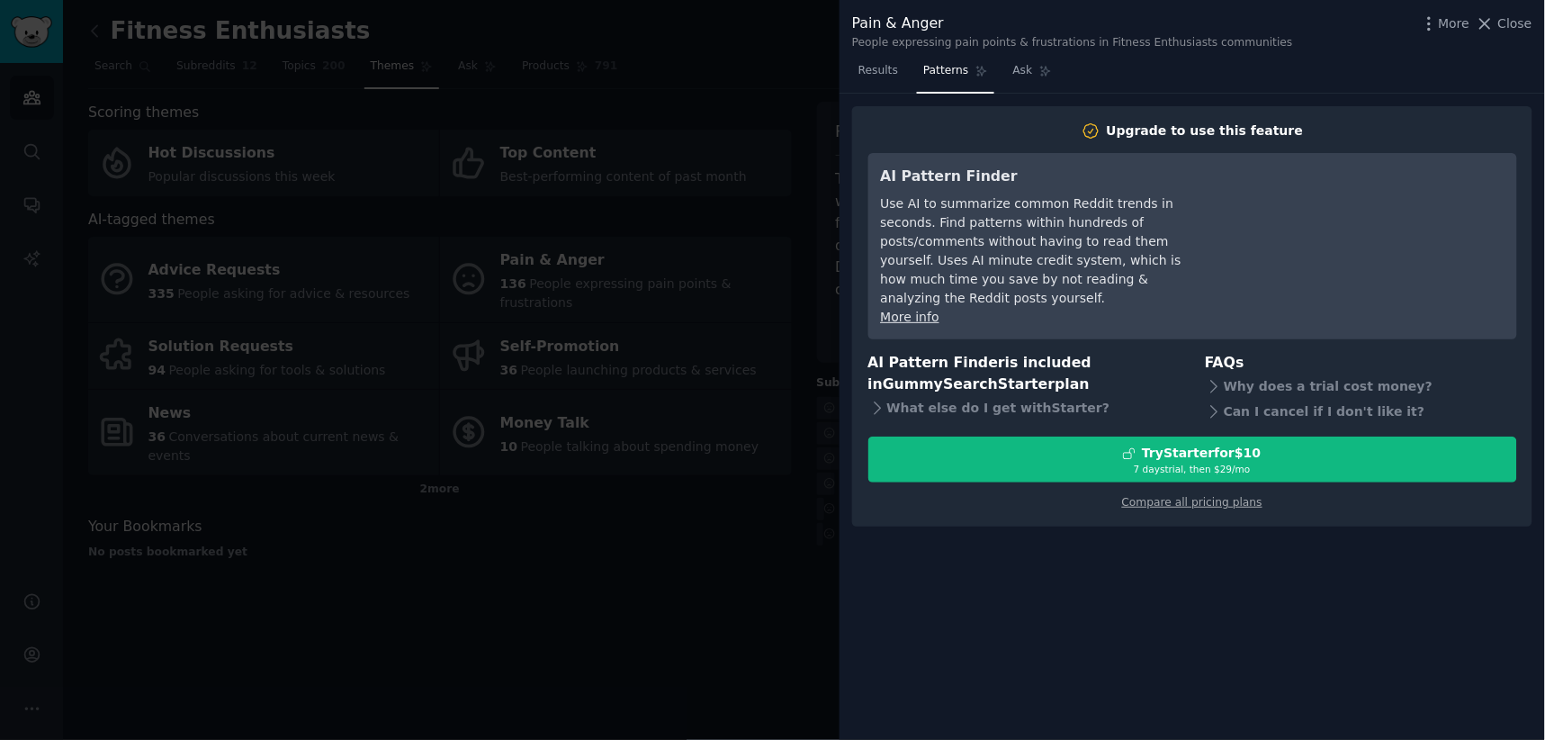
click at [767, 613] on div at bounding box center [772, 370] width 1545 height 740
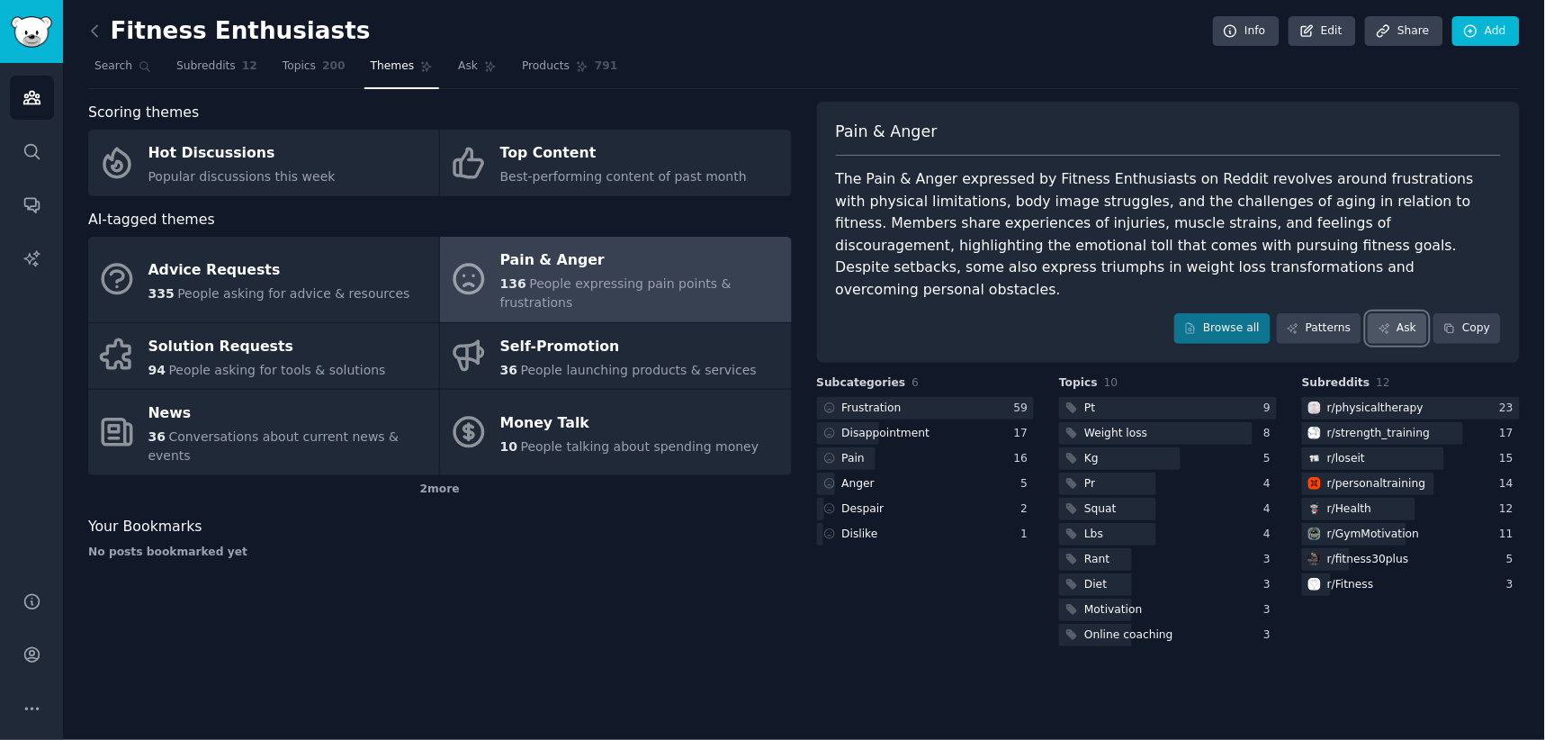
click at [1395, 313] on link "Ask" at bounding box center [1397, 328] width 59 height 31
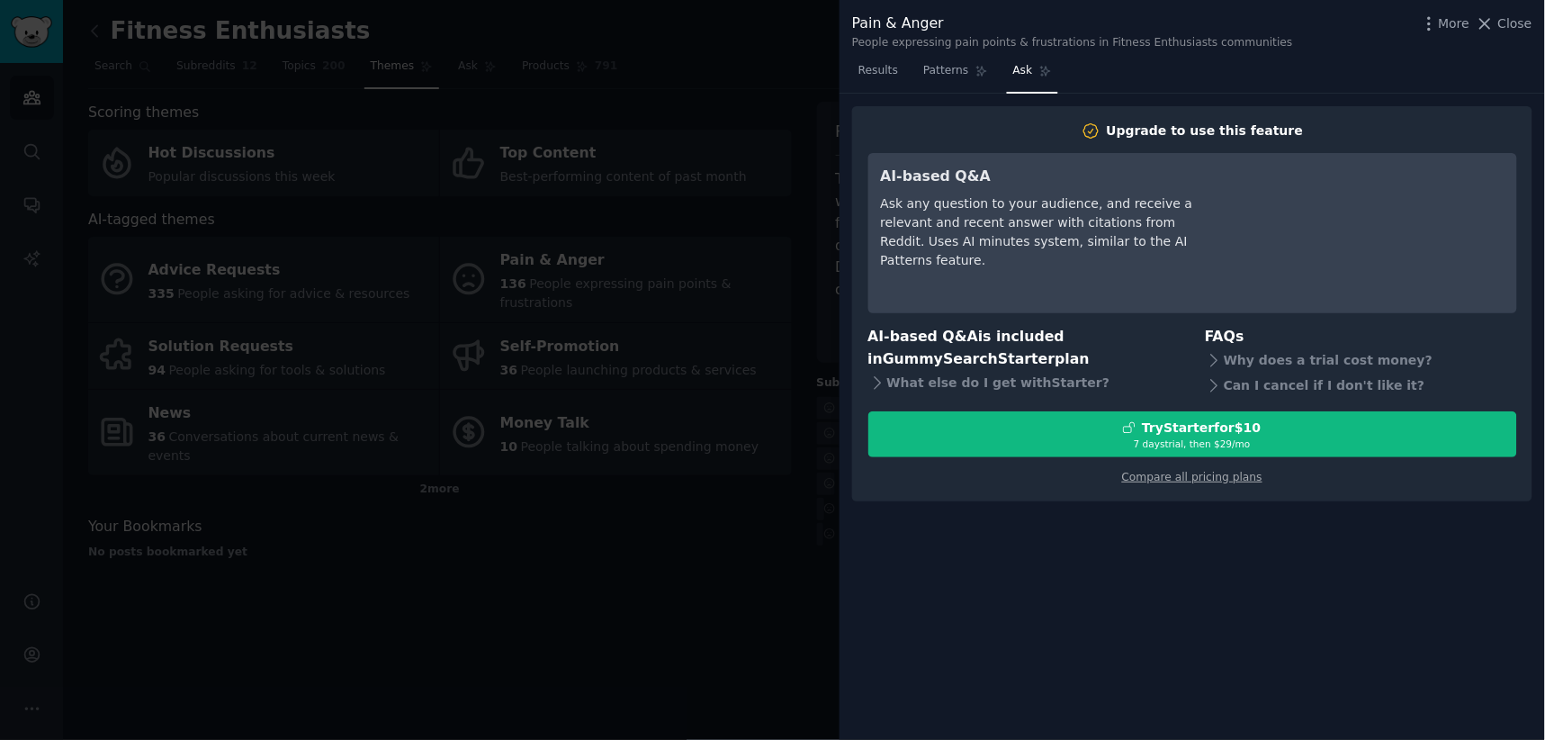
click at [785, 588] on div at bounding box center [772, 370] width 1545 height 740
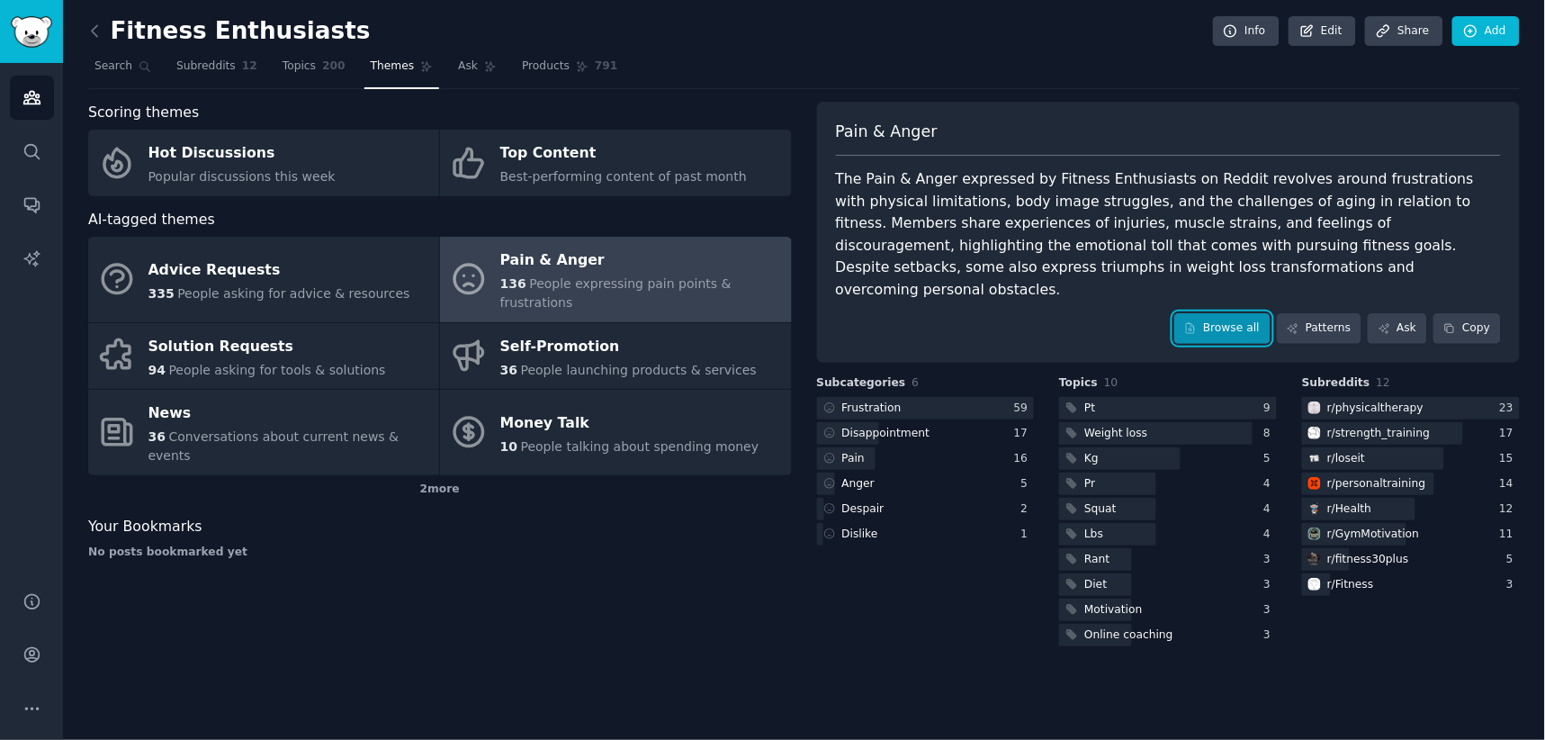
click at [1222, 313] on link "Browse all" at bounding box center [1222, 328] width 96 height 31
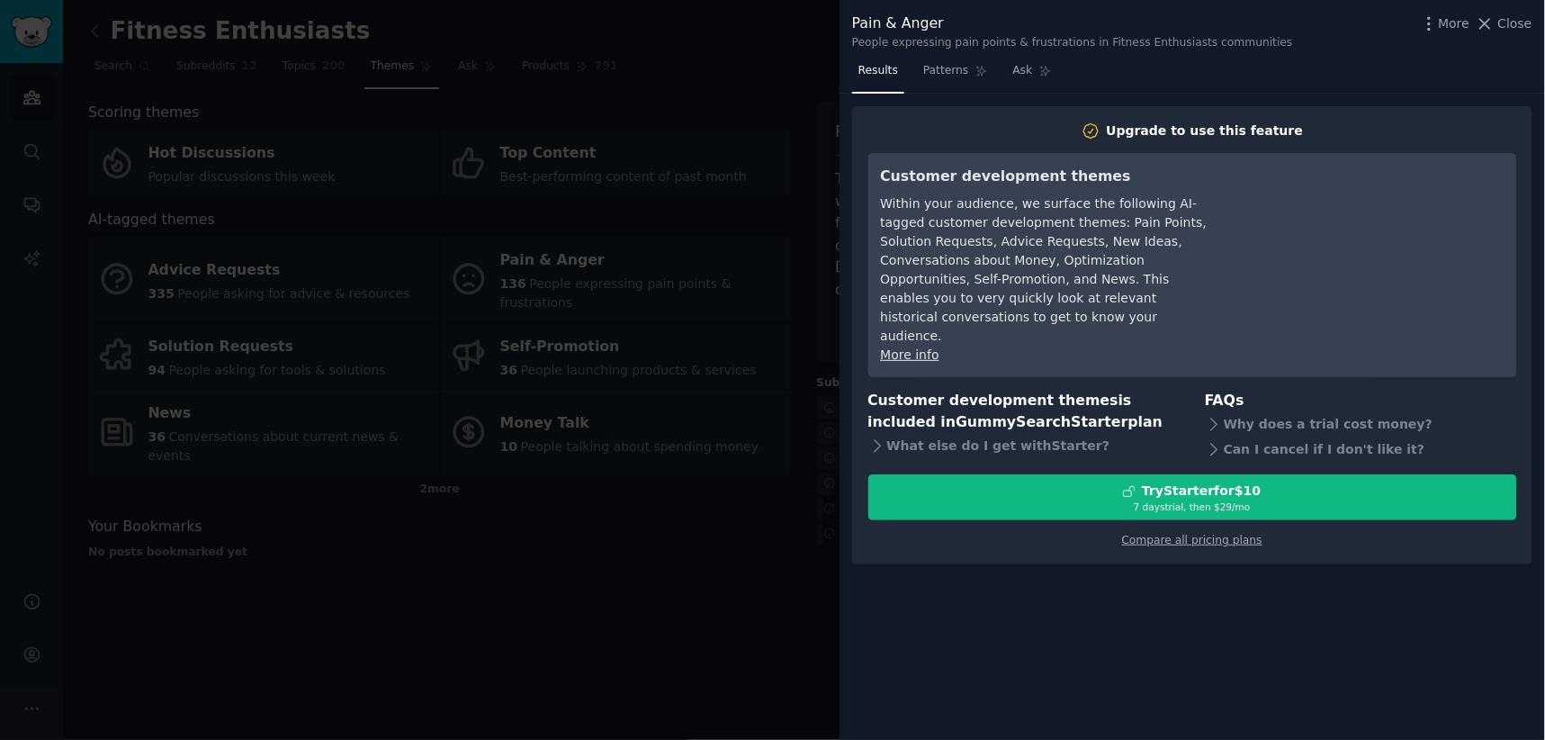
click at [774, 561] on div at bounding box center [772, 370] width 1545 height 740
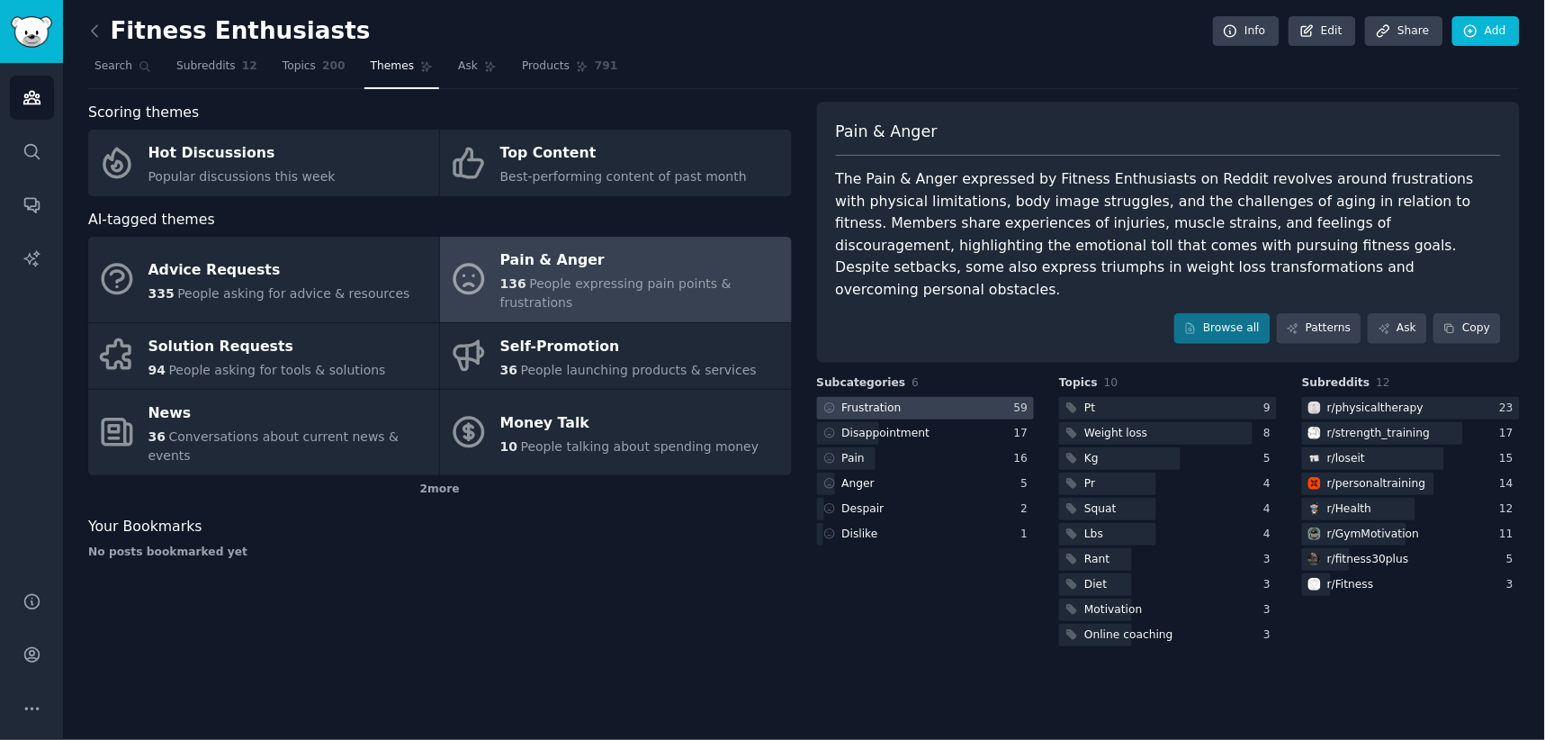
click at [906, 397] on div at bounding box center [926, 408] width 218 height 22
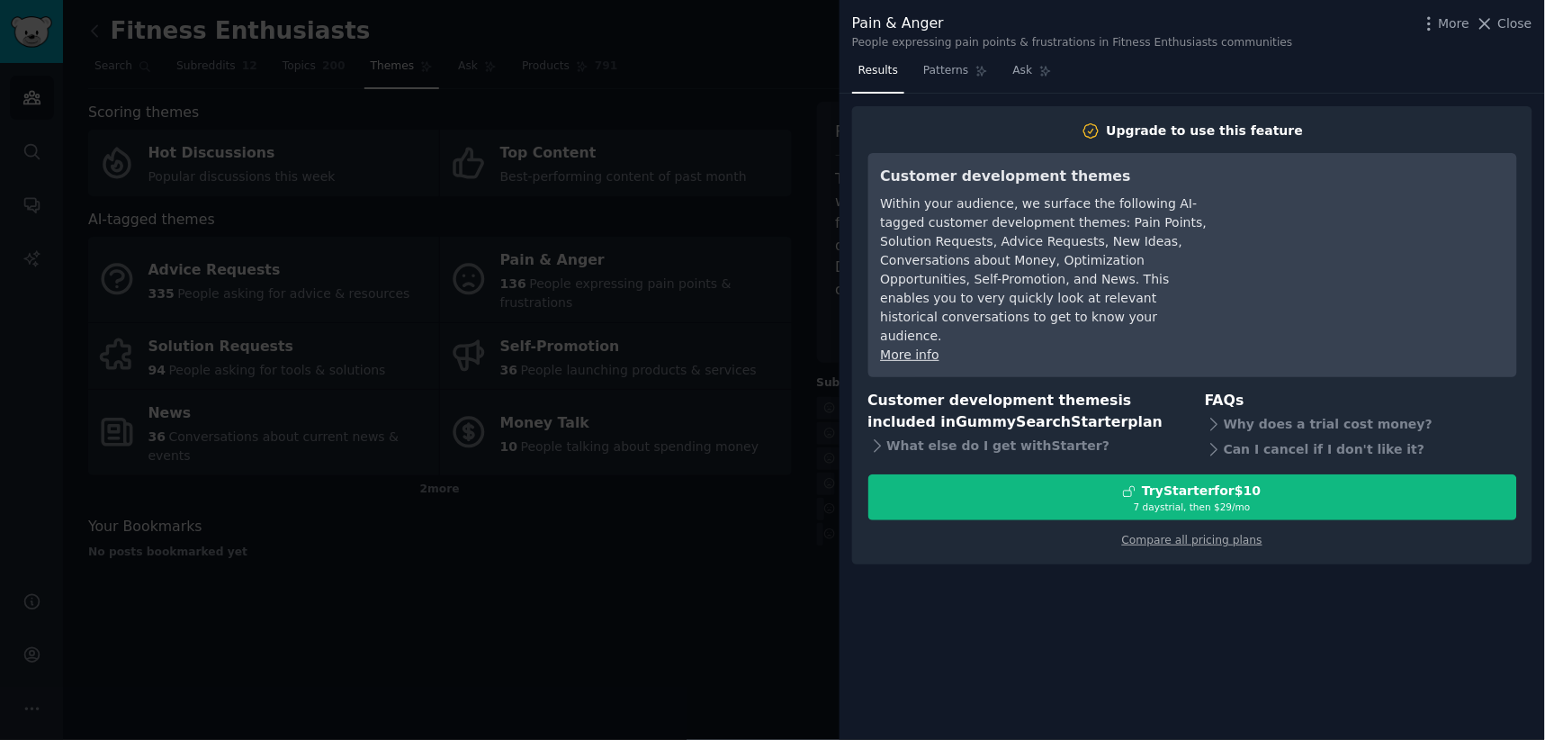
click at [803, 571] on div at bounding box center [772, 370] width 1545 height 740
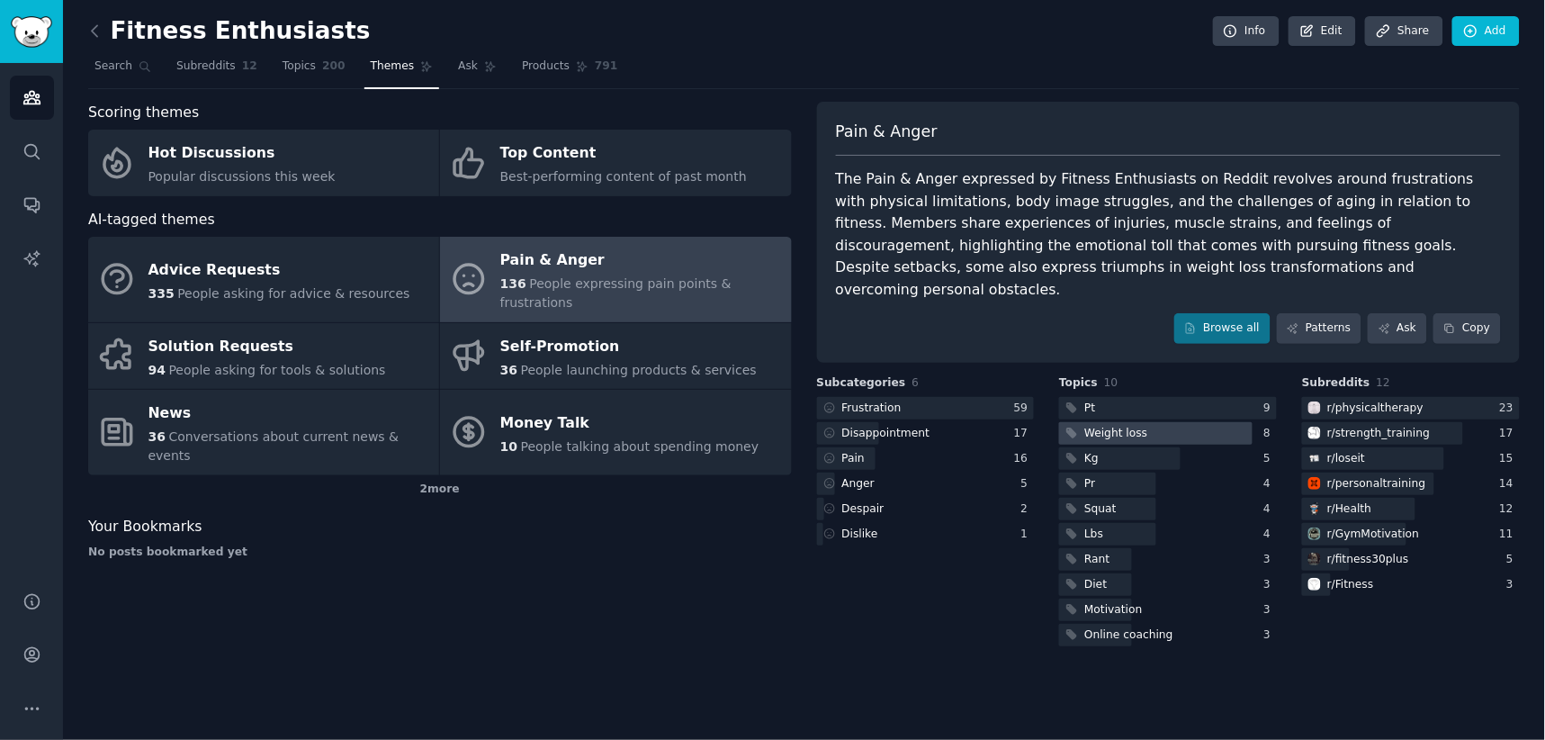
click at [1139, 426] on div "Weight loss" at bounding box center [1115, 434] width 63 height 16
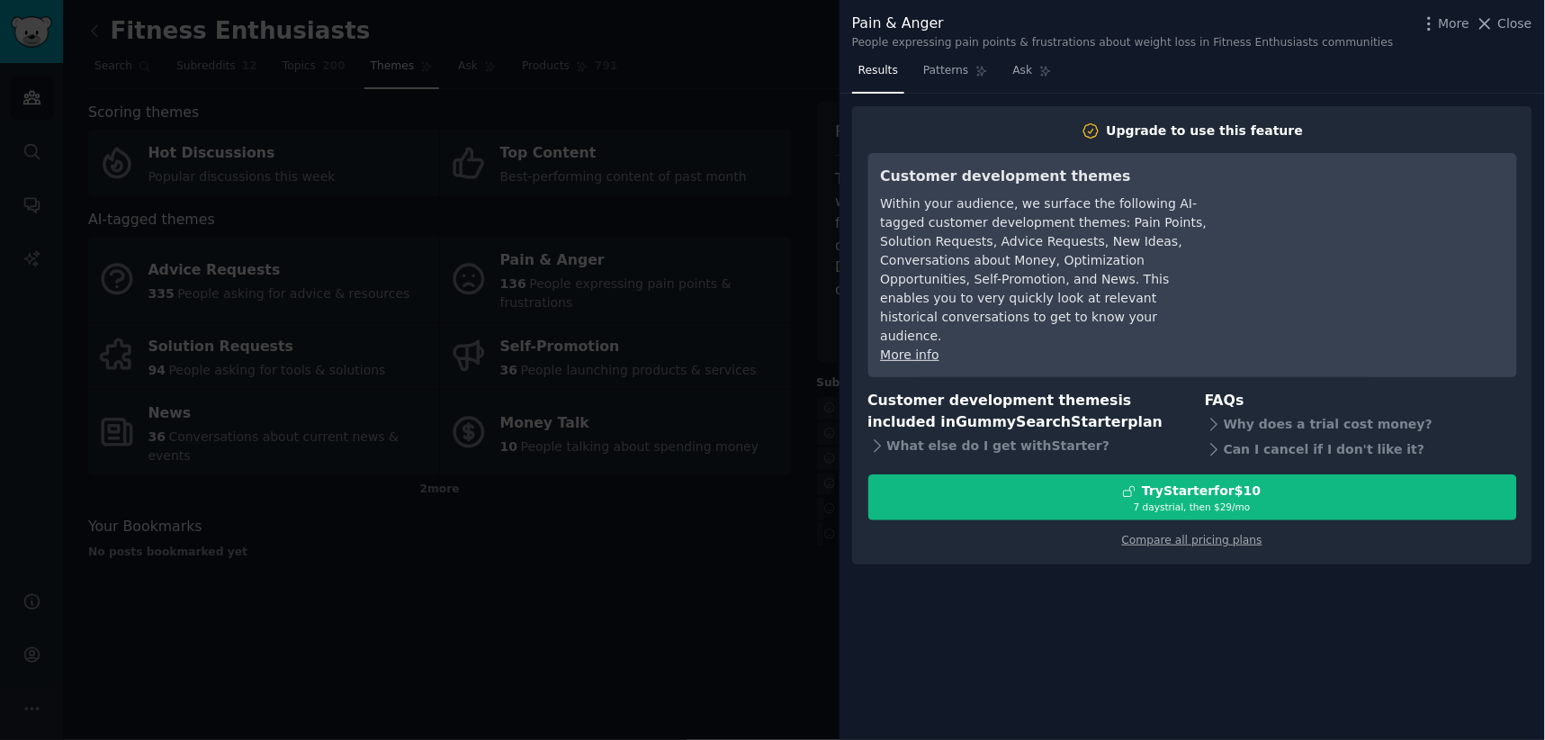
click at [812, 601] on div at bounding box center [772, 370] width 1545 height 740
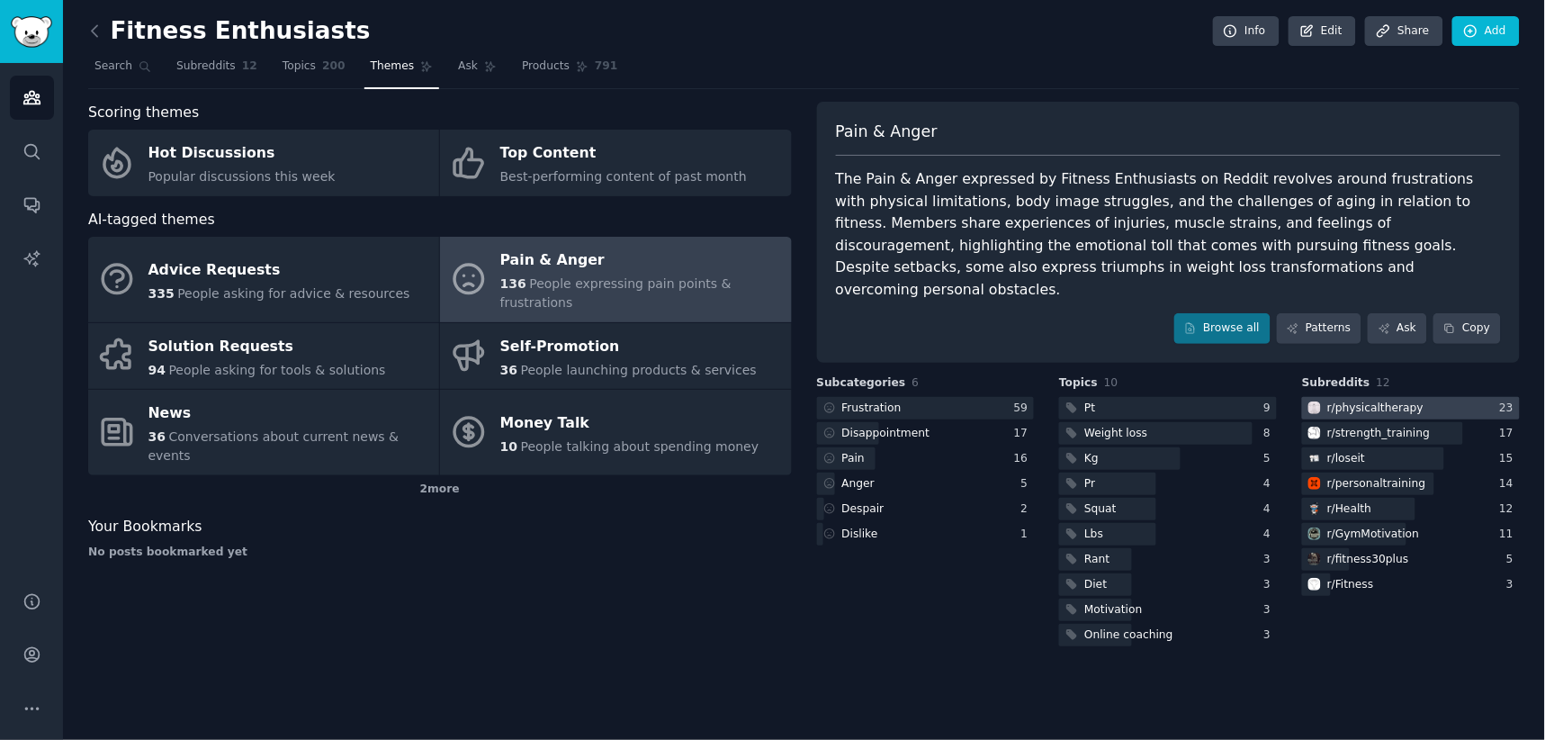
click at [1392, 400] on div "r/ physicaltherapy" at bounding box center [1375, 408] width 96 height 16
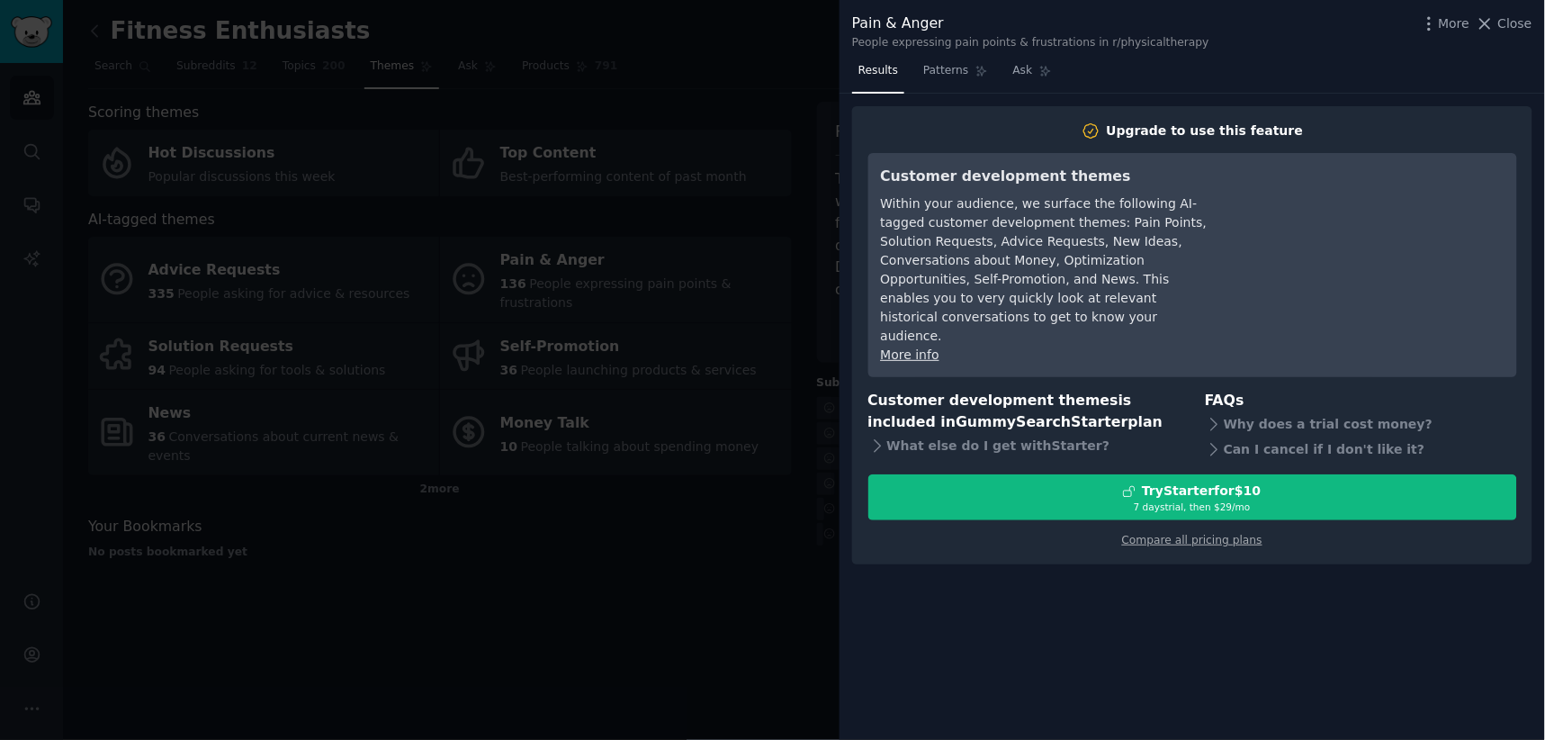
click at [757, 659] on div at bounding box center [772, 370] width 1545 height 740
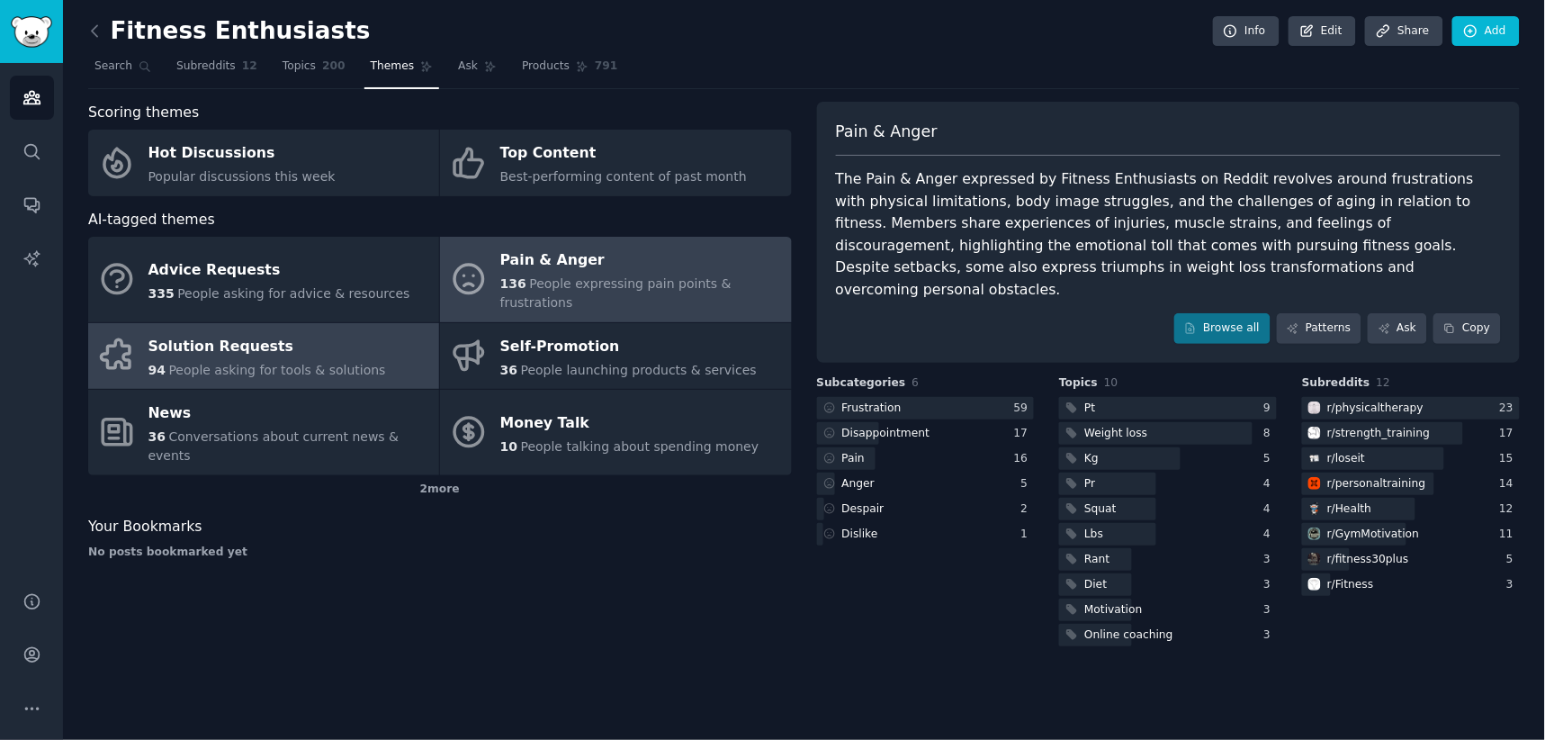
click at [252, 332] on div "Solution Requests" at bounding box center [267, 346] width 238 height 29
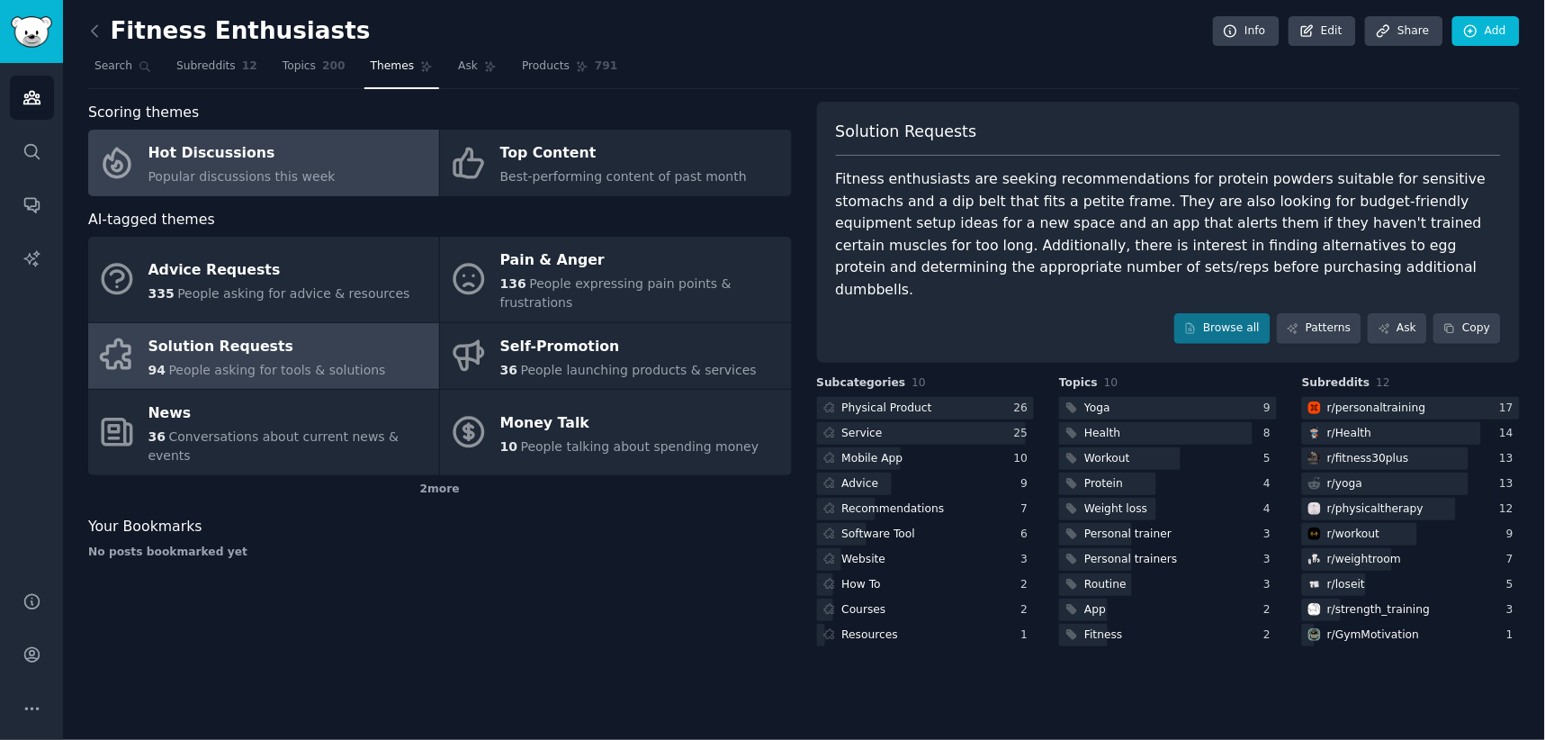
click at [255, 160] on div "Hot Discussions" at bounding box center [241, 153] width 187 height 29
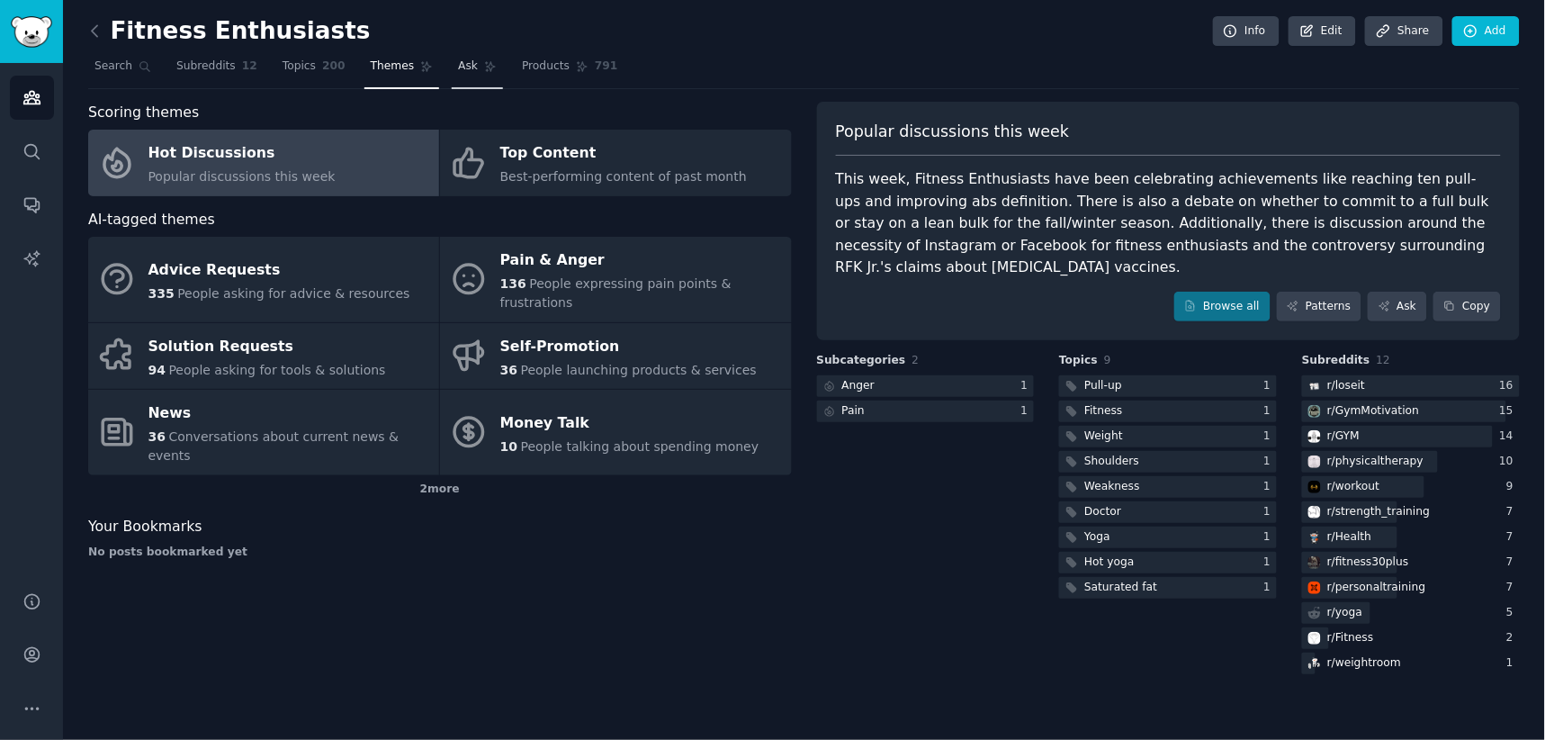
click at [458, 64] on span "Ask" at bounding box center [468, 66] width 20 height 16
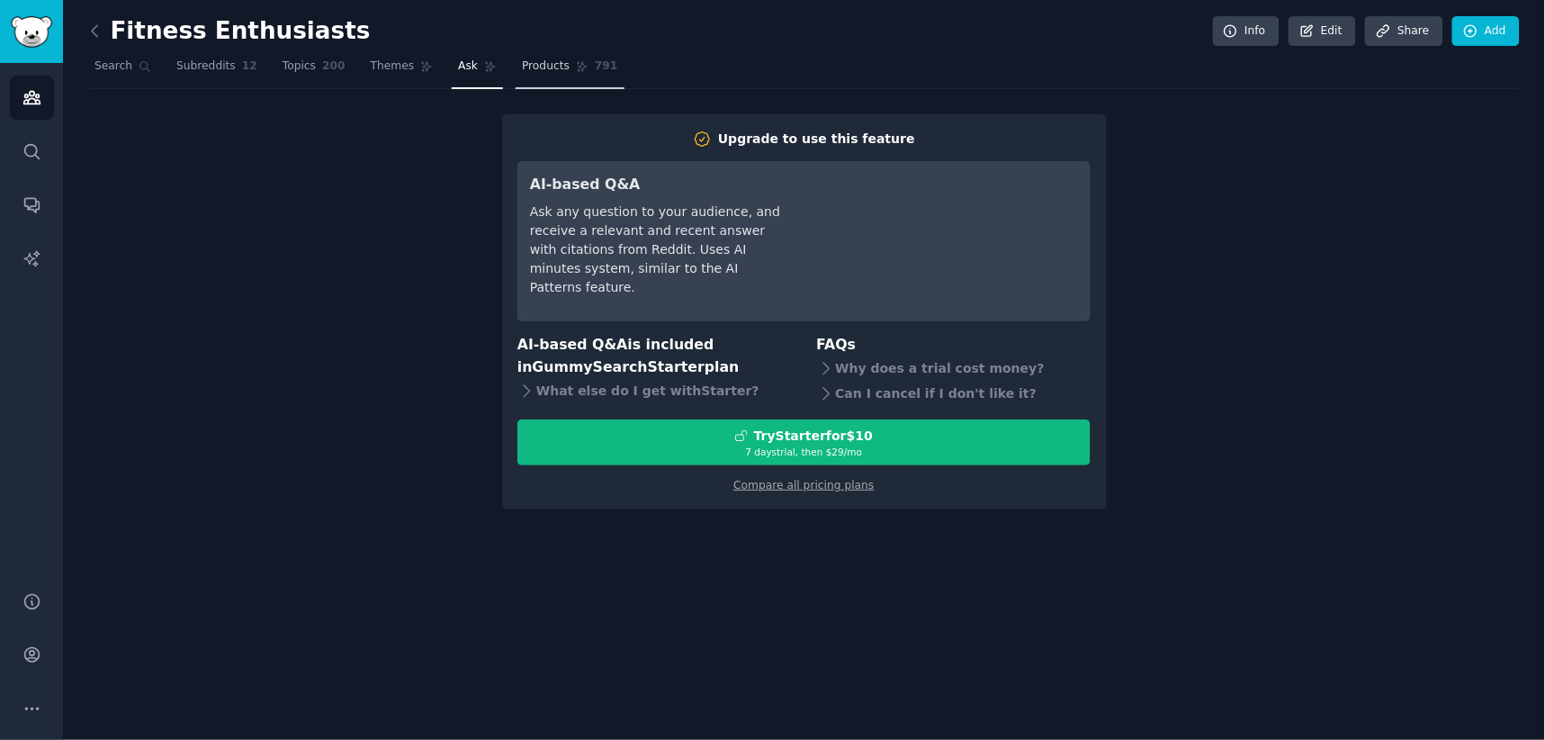
click at [522, 61] on span "Products" at bounding box center [546, 66] width 48 height 16
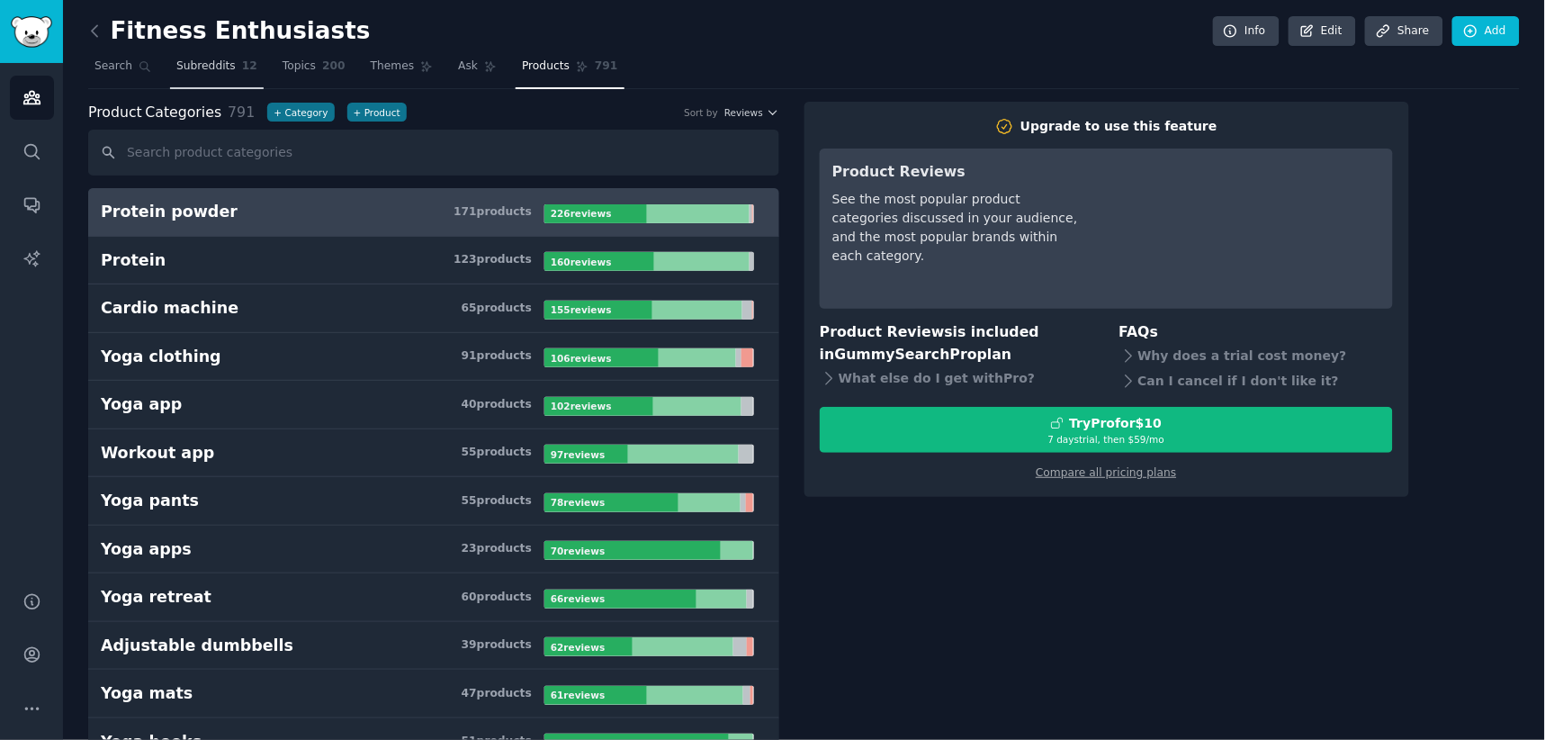
click at [187, 63] on span "Subreddits" at bounding box center [205, 66] width 59 height 16
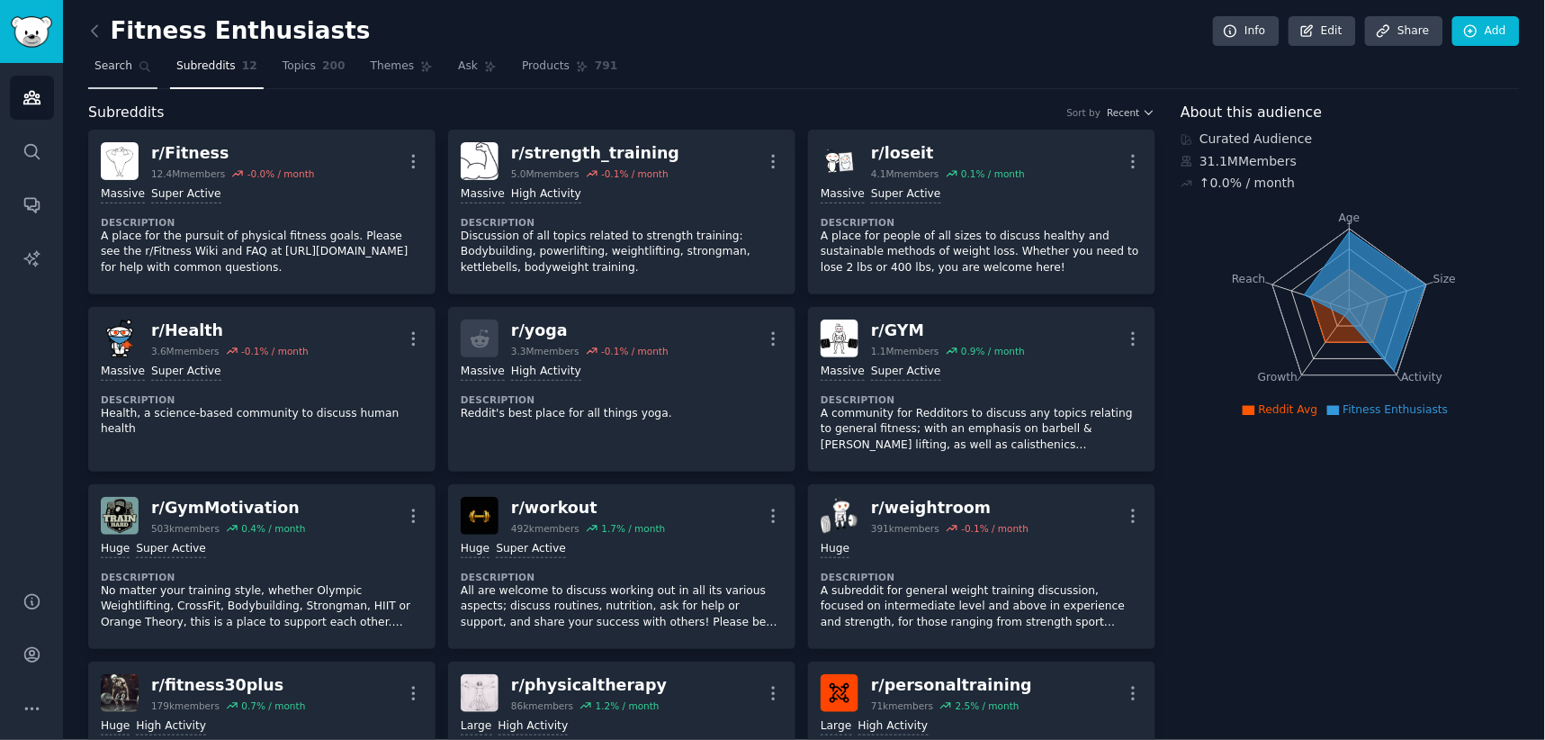
click at [100, 66] on span "Search" at bounding box center [113, 66] width 38 height 16
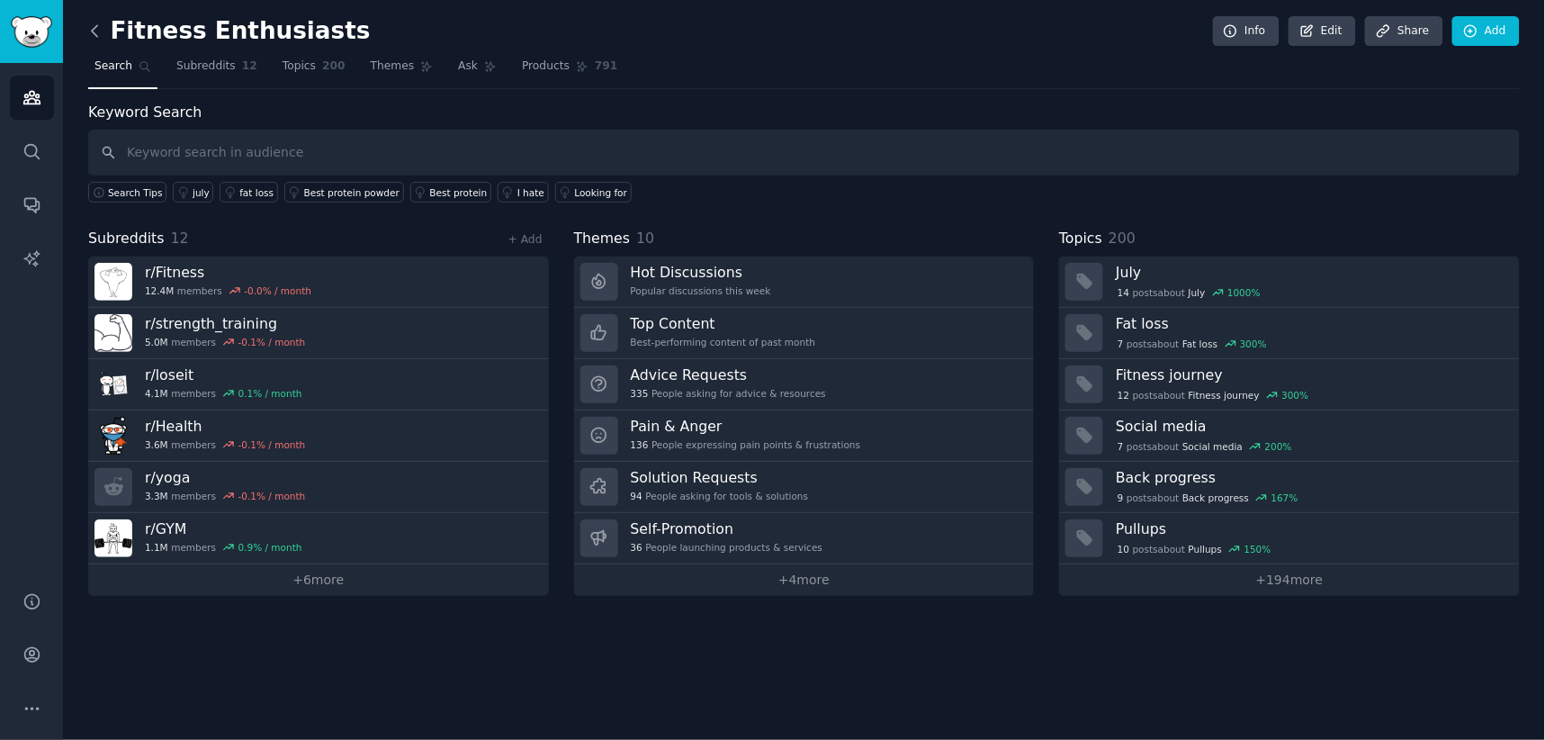
click at [96, 29] on icon at bounding box center [94, 31] width 19 height 19
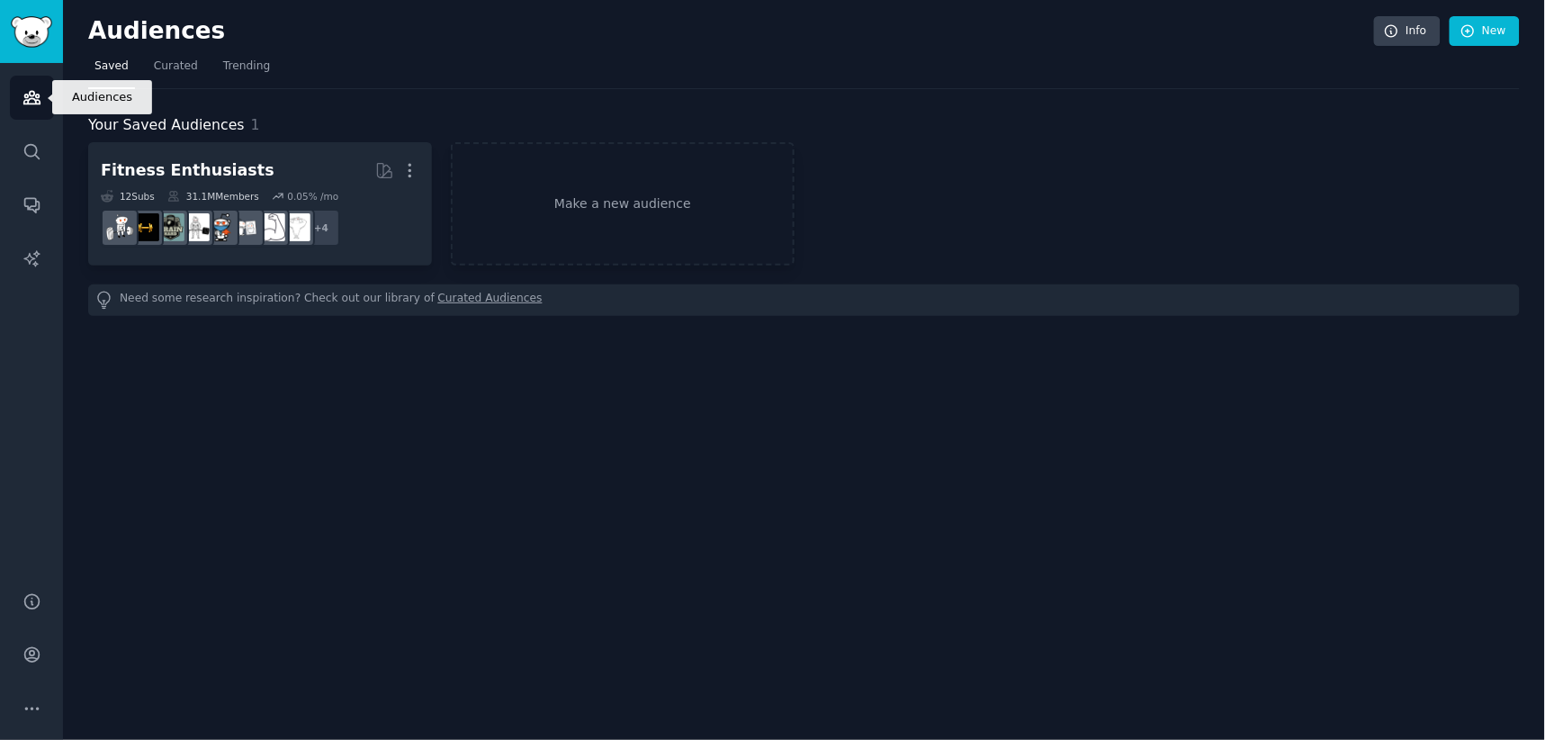
click at [34, 93] on icon "Sidebar" at bounding box center [31, 97] width 19 height 19
click at [167, 67] on span "Curated" at bounding box center [176, 66] width 44 height 16
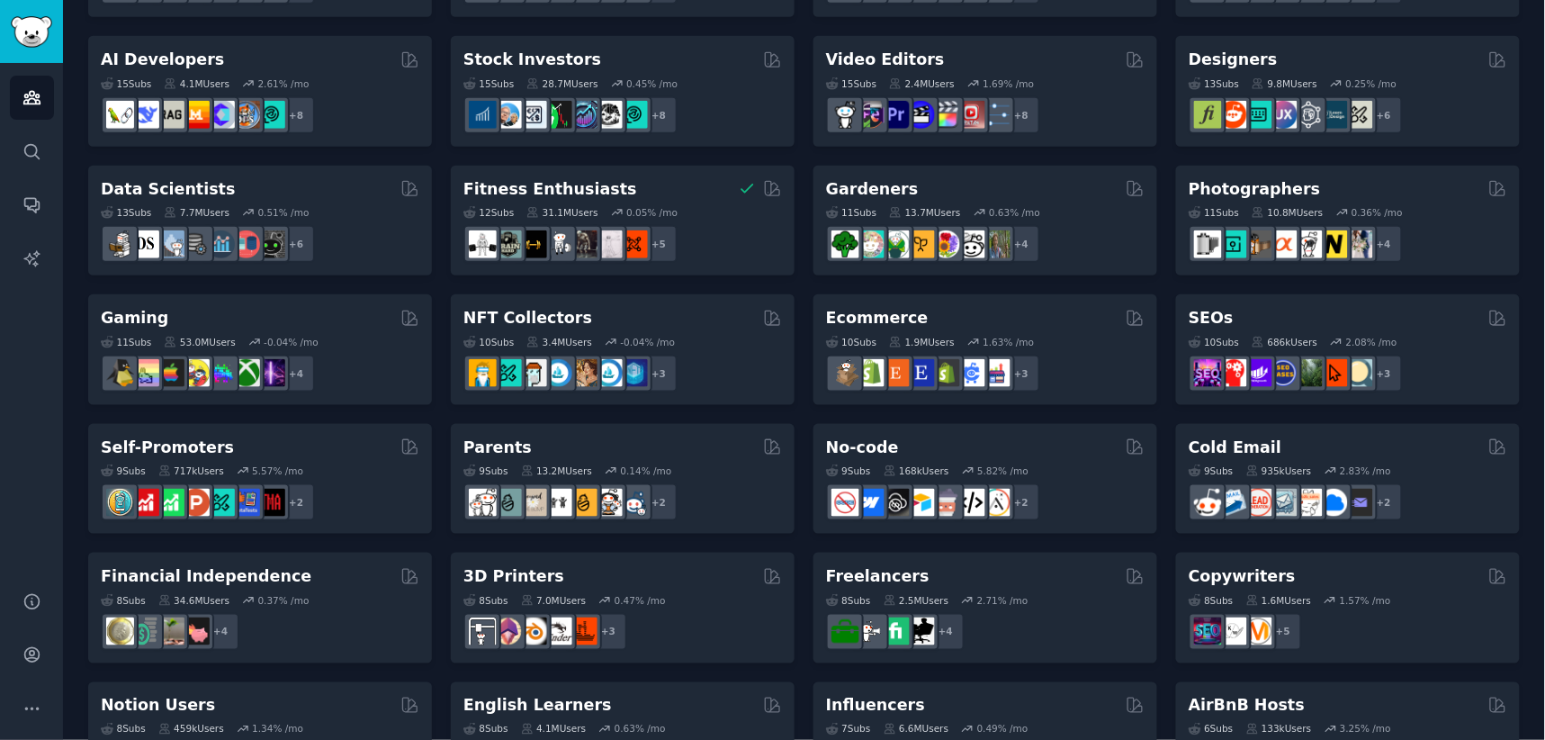
scroll to position [400, 0]
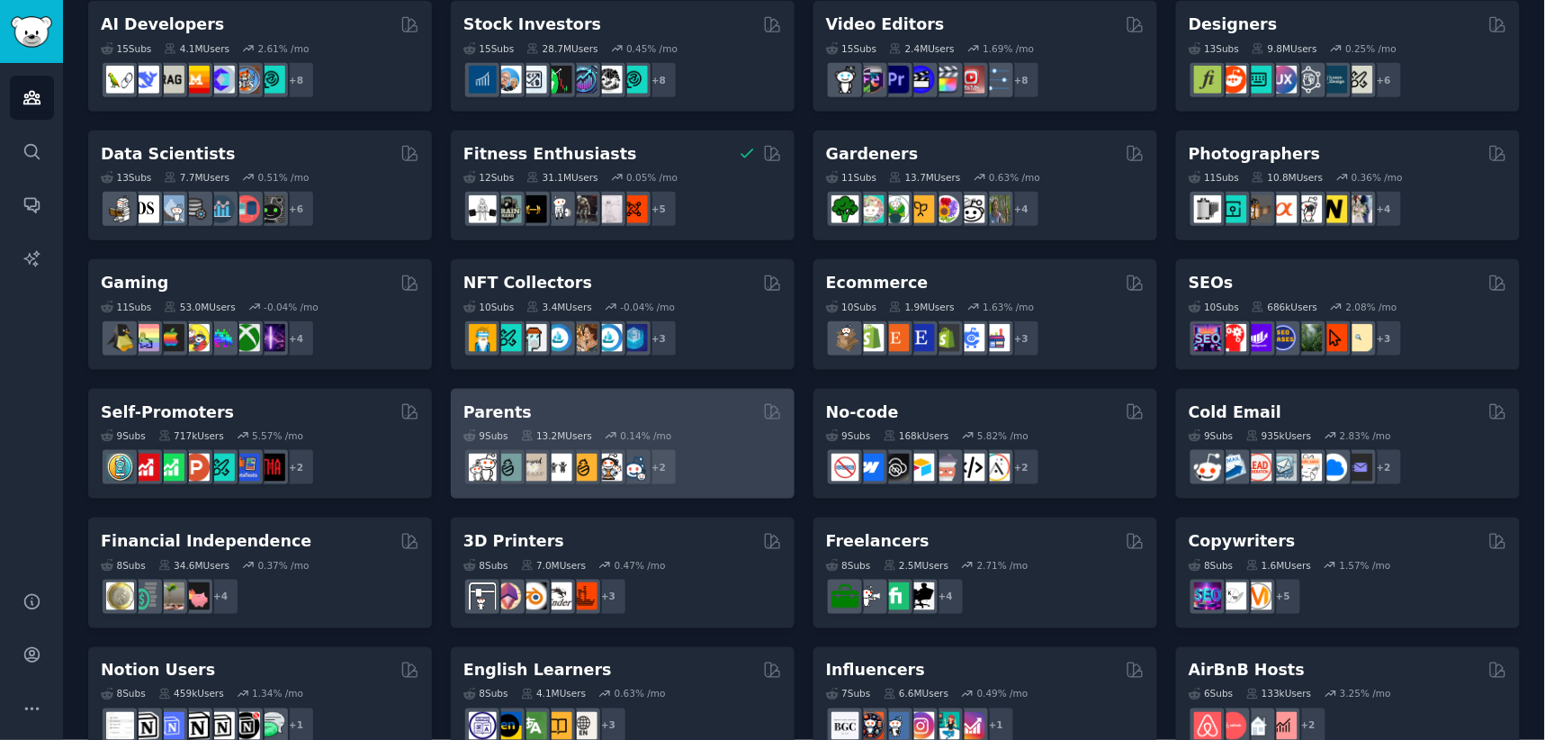
click at [717, 453] on div "+ 2" at bounding box center [622, 467] width 319 height 38
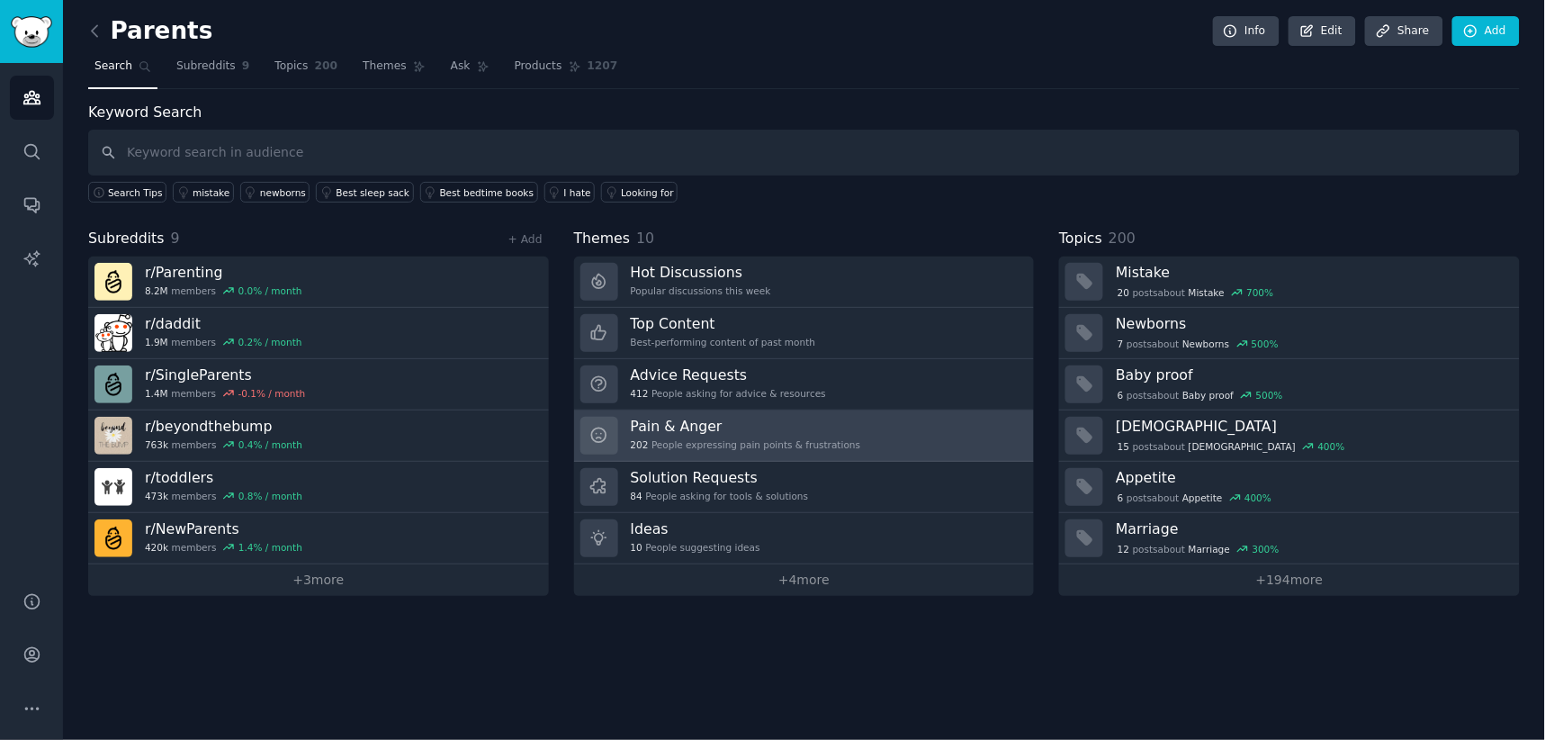
click at [859, 428] on link "Pain & Anger 202 People expressing pain points & frustrations" at bounding box center [804, 435] width 461 height 51
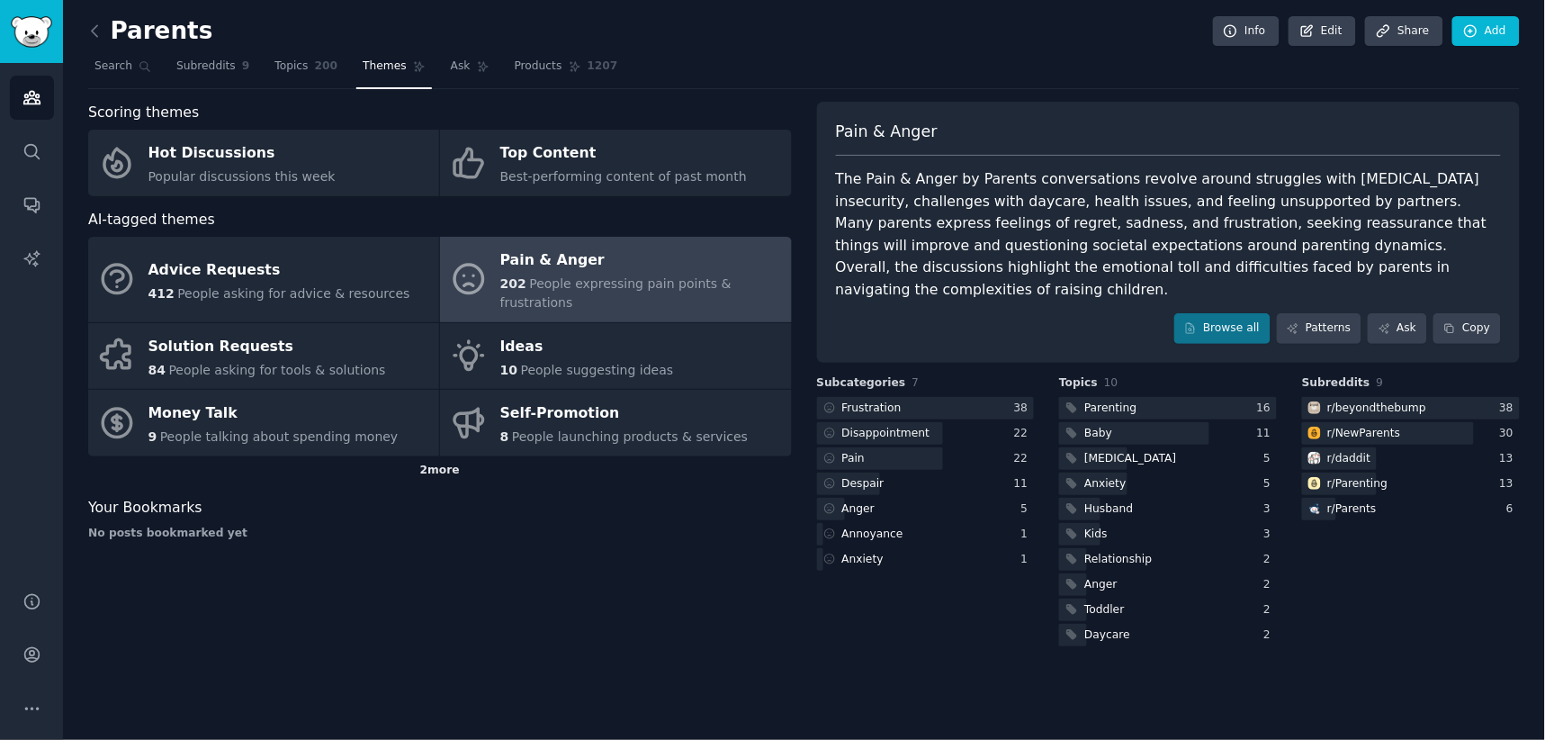
click at [427, 456] on div "2 more" at bounding box center [440, 470] width 704 height 29
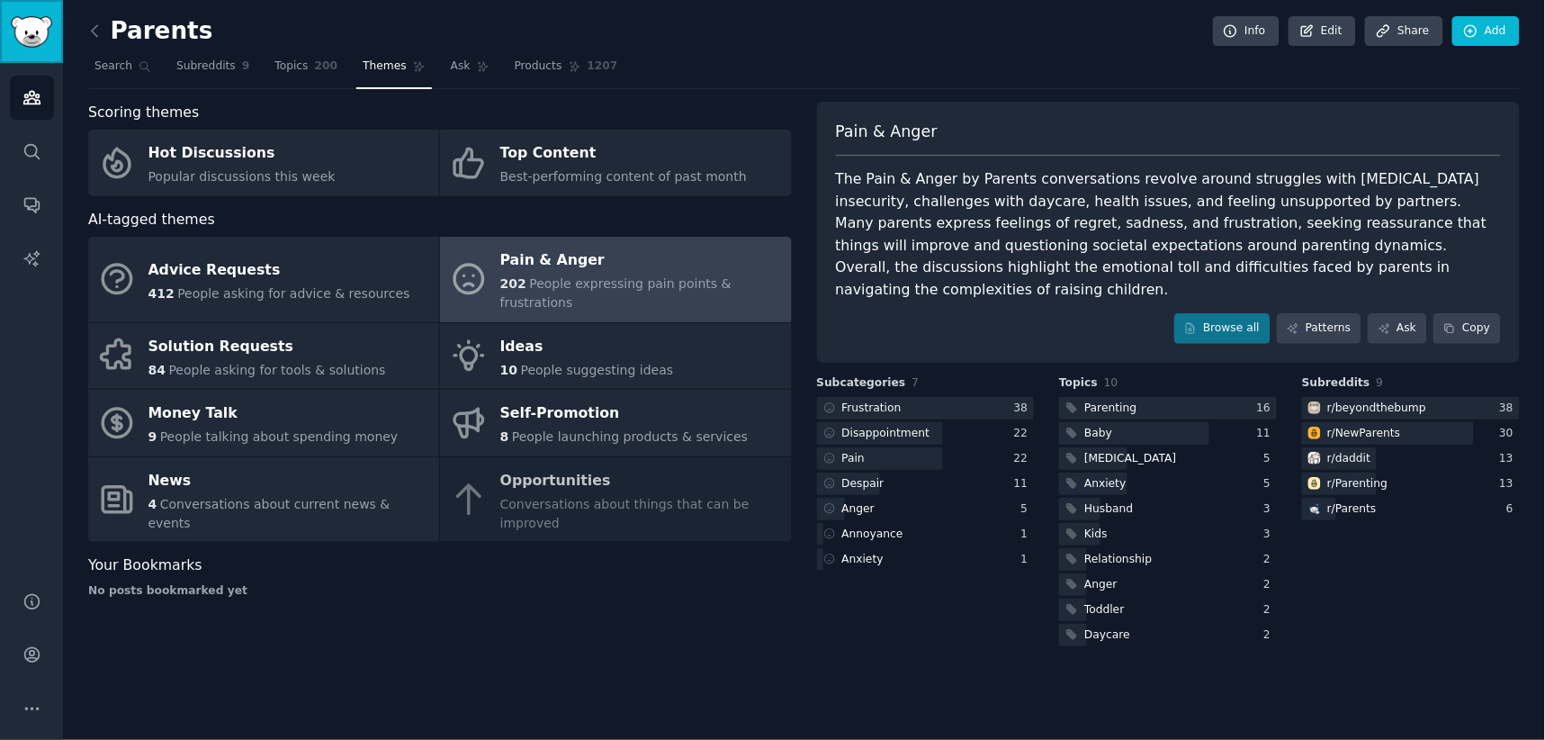
click at [13, 13] on link "Sidebar" at bounding box center [31, 31] width 63 height 63
